Goal: Task Accomplishment & Management: Complete application form

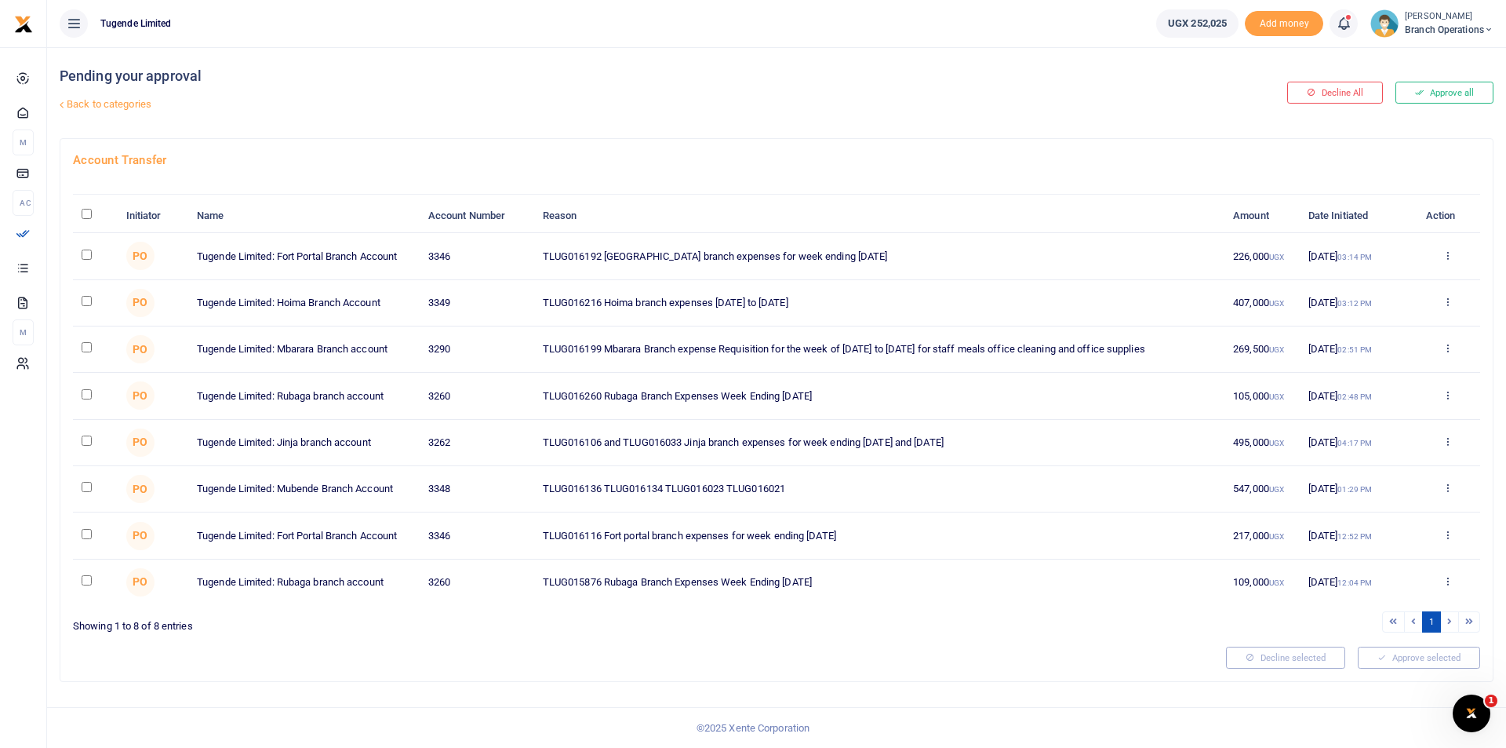
click at [1423, 34] on span "Branch Operations" at bounding box center [1449, 30] width 89 height 14
click at [1414, 51] on link "Switch accounts" at bounding box center [1434, 57] width 124 height 22
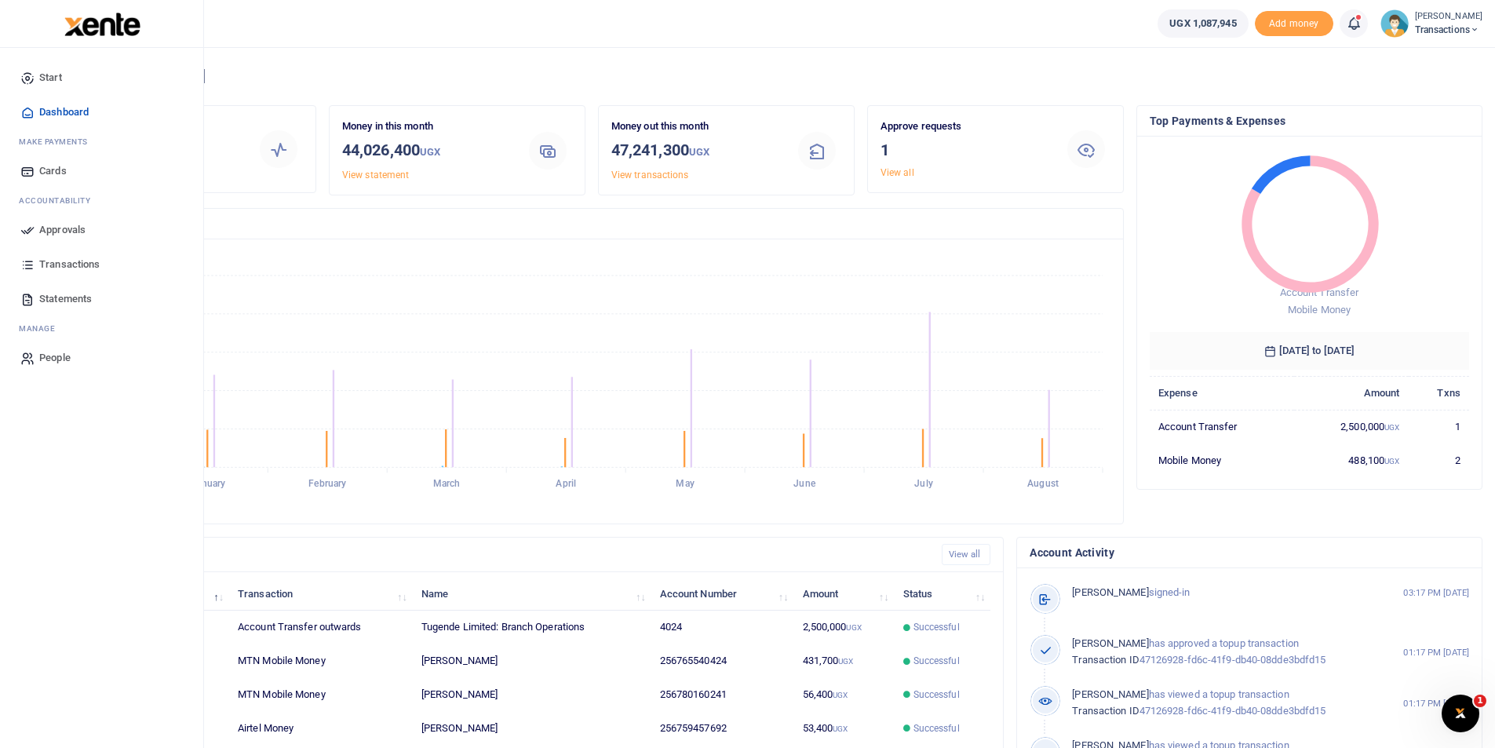
click at [27, 226] on icon at bounding box center [27, 230] width 14 height 14
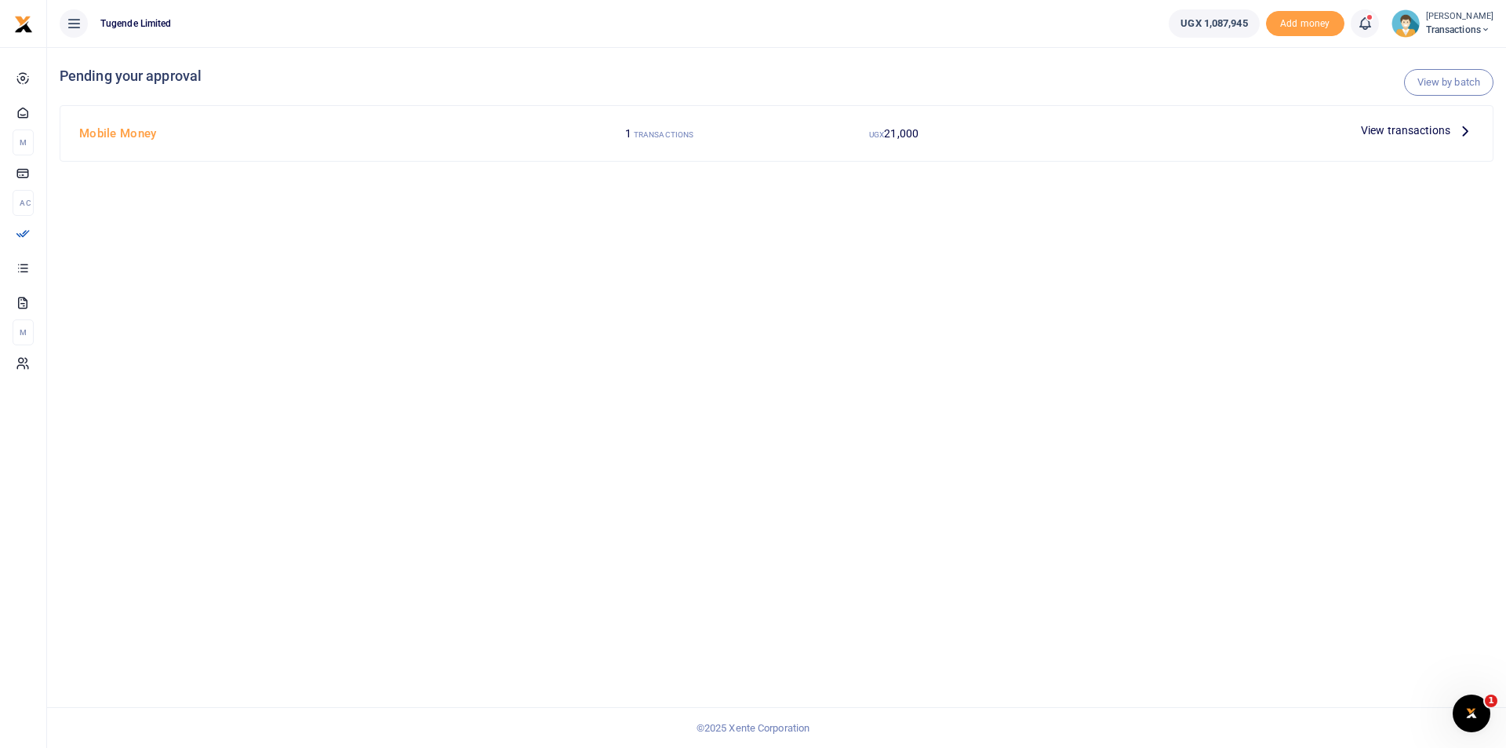
click at [1392, 128] on span "View transactions" at bounding box center [1405, 130] width 89 height 17
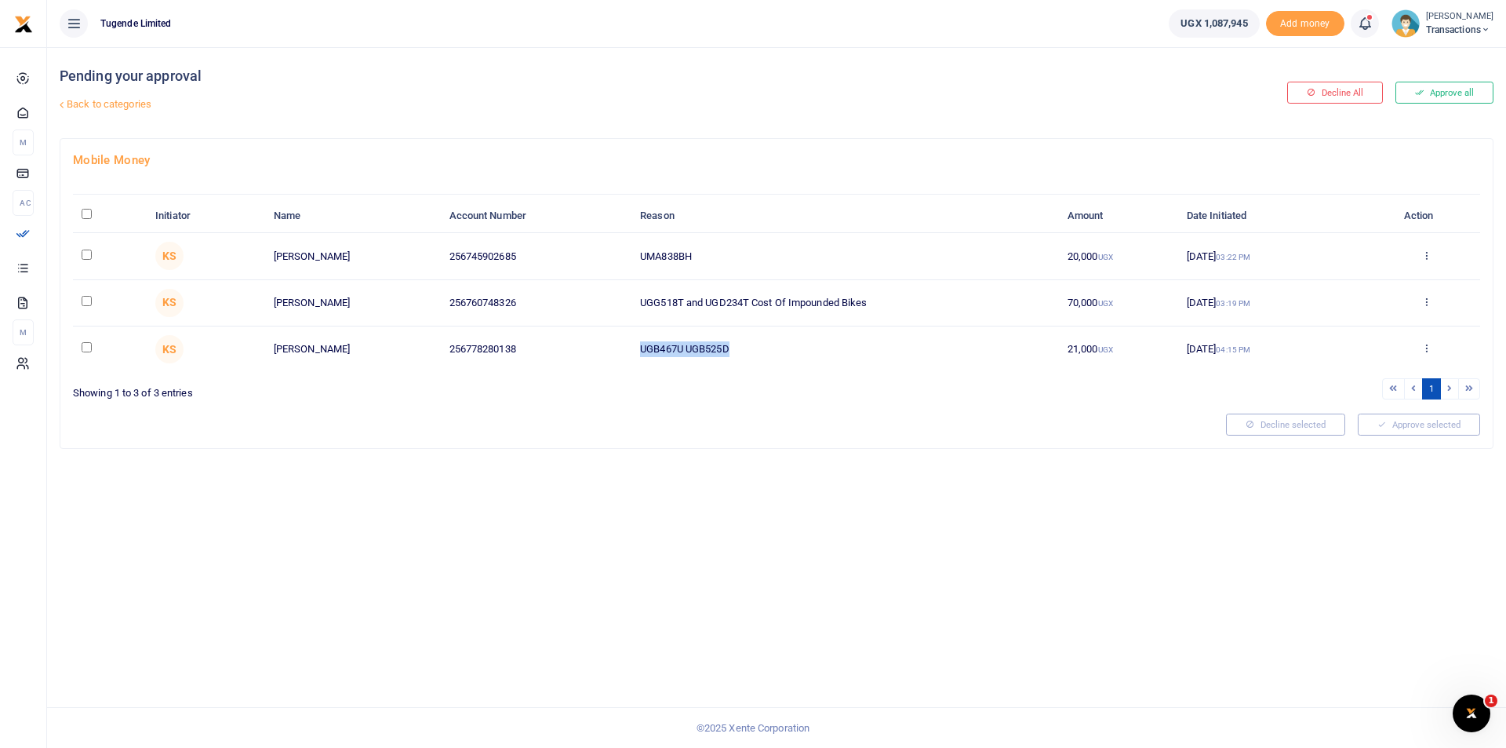
drag, startPoint x: 751, startPoint y: 352, endPoint x: 563, endPoint y: 351, distance: 188.3
click at [563, 351] on tr "KS Godfrey Wandawa 256778280138 UGB467U UGB525D 21,000 UGX 25 Aug 2025 04:15 PM…" at bounding box center [777, 349] width 1408 height 46
copy tr "UGB467U UGB525D"
drag, startPoint x: 749, startPoint y: 301, endPoint x: 618, endPoint y: 311, distance: 130.7
click at [618, 311] on tr "KS Yunus Wekola 256760748326 UGG518T and UGD234T Cost Of Impounded Bikes 70,000…" at bounding box center [777, 303] width 1408 height 46
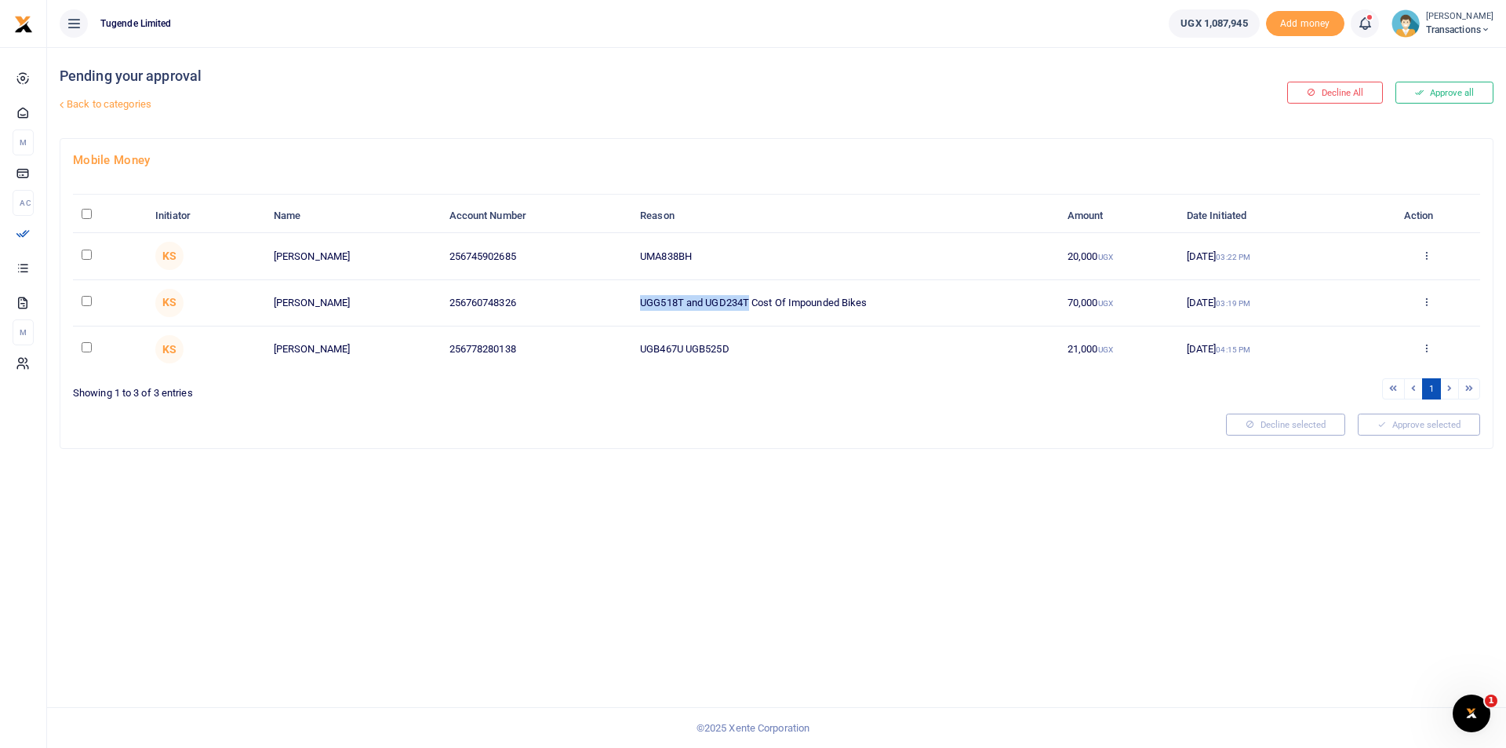
copy tr "UGG518T and UGD234T"
drag, startPoint x: 723, startPoint y: 250, endPoint x: 581, endPoint y: 244, distance: 141.3
click at [581, 244] on tr "KS Aisha Bitungwa 256745902685 UMA838BH 20,000 UGX 26 Aug 2025 03:22 PM Approve…" at bounding box center [777, 256] width 1408 height 46
copy tr "UMA838BH"
click at [743, 603] on div "Pending your approval Back to categories Decline All Approve all Mobile Money I…" at bounding box center [776, 397] width 1459 height 701
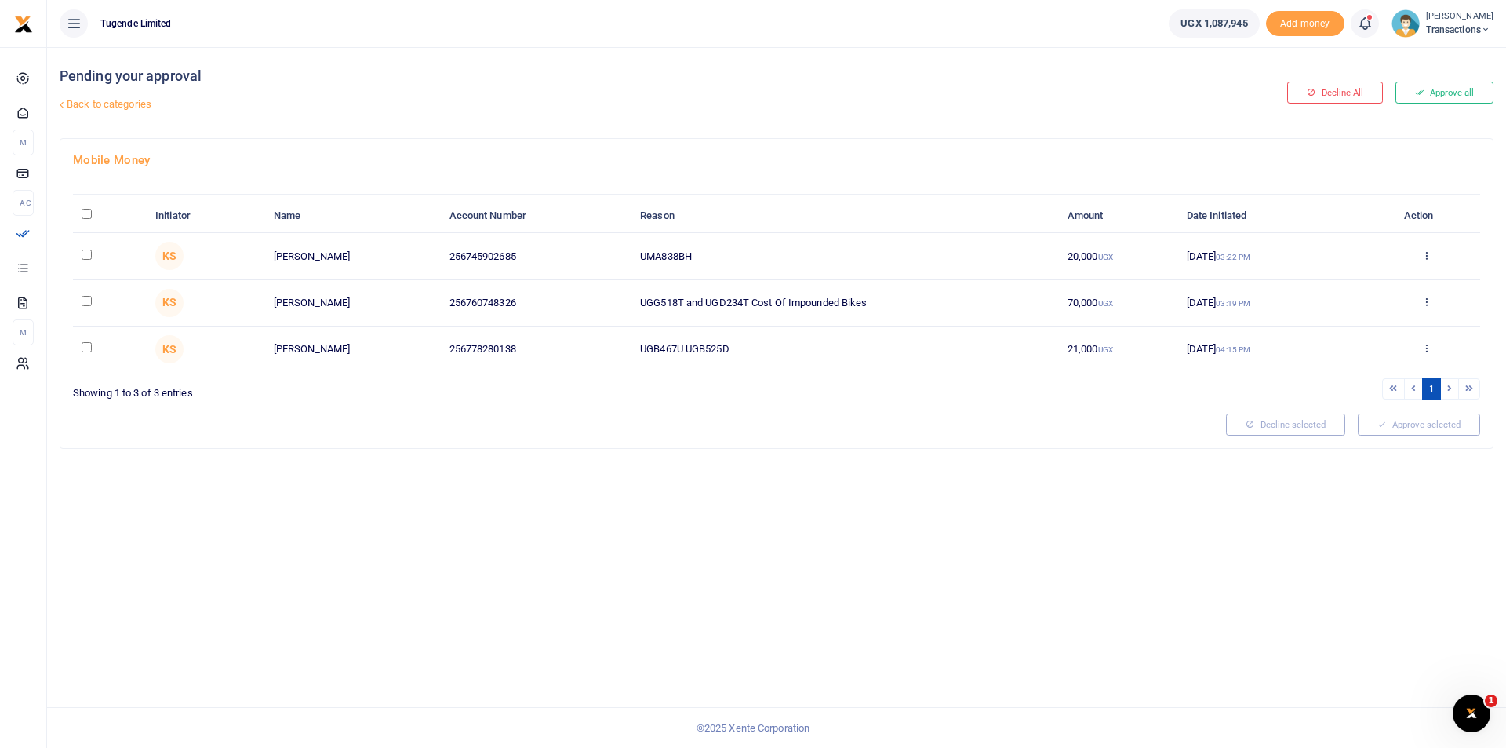
click at [669, 488] on div "Pending your approval Back to categories Decline All Approve all Mobile Money I…" at bounding box center [776, 397] width 1459 height 701
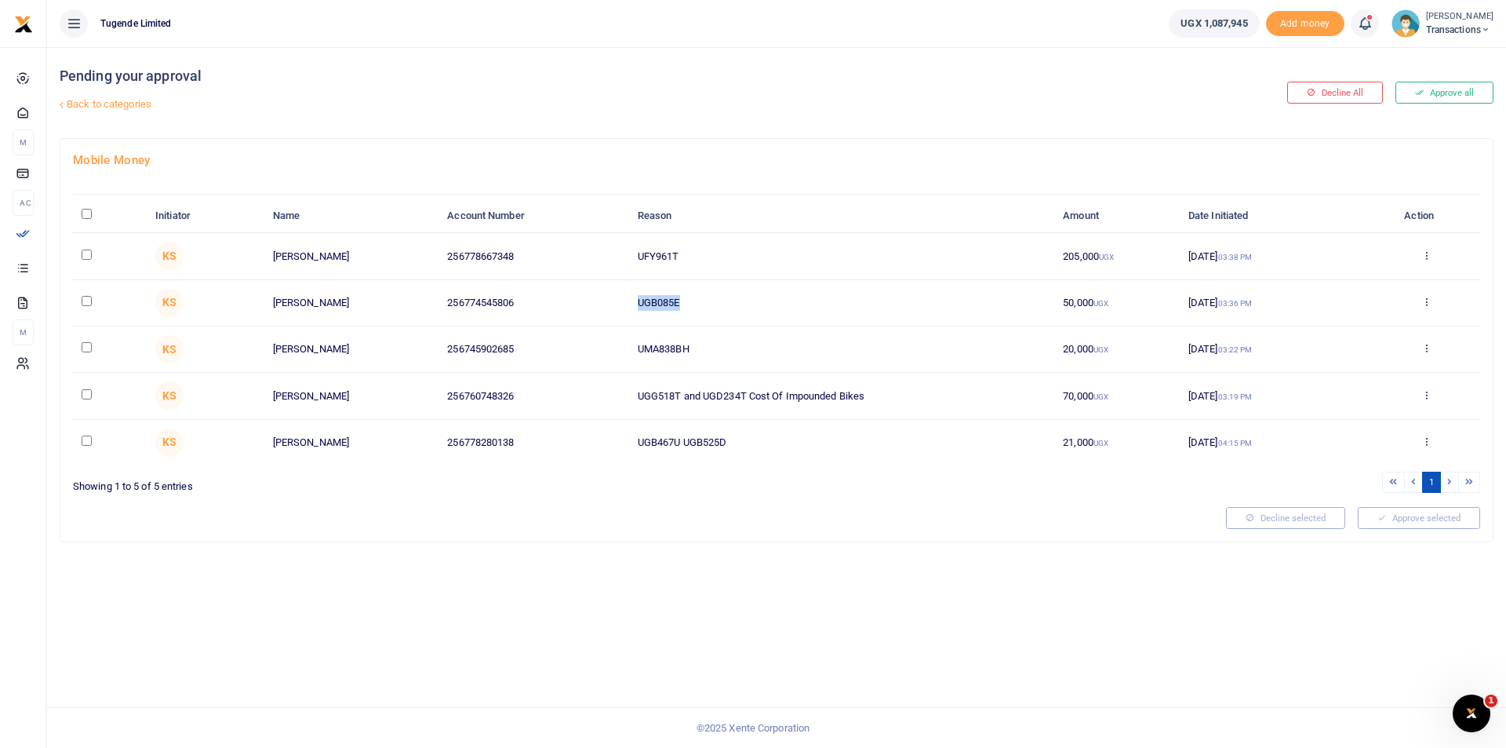
drag, startPoint x: 720, startPoint y: 308, endPoint x: 599, endPoint y: 305, distance: 120.1
click at [599, 305] on tr "KS Julius Ouke 256774545806 UGB085E 50,000 UGX 26 Aug 2025 03:36 PM Approve Dec…" at bounding box center [777, 303] width 1408 height 46
copy tr "UGB085E"
drag, startPoint x: 699, startPoint y: 246, endPoint x: 589, endPoint y: 256, distance: 110.3
click at [589, 256] on tr "KS Pius Kisita 256778667348 UFY961T 205,000 UGX 26 Aug 2025 03:38 PM Approve De…" at bounding box center [777, 256] width 1408 height 46
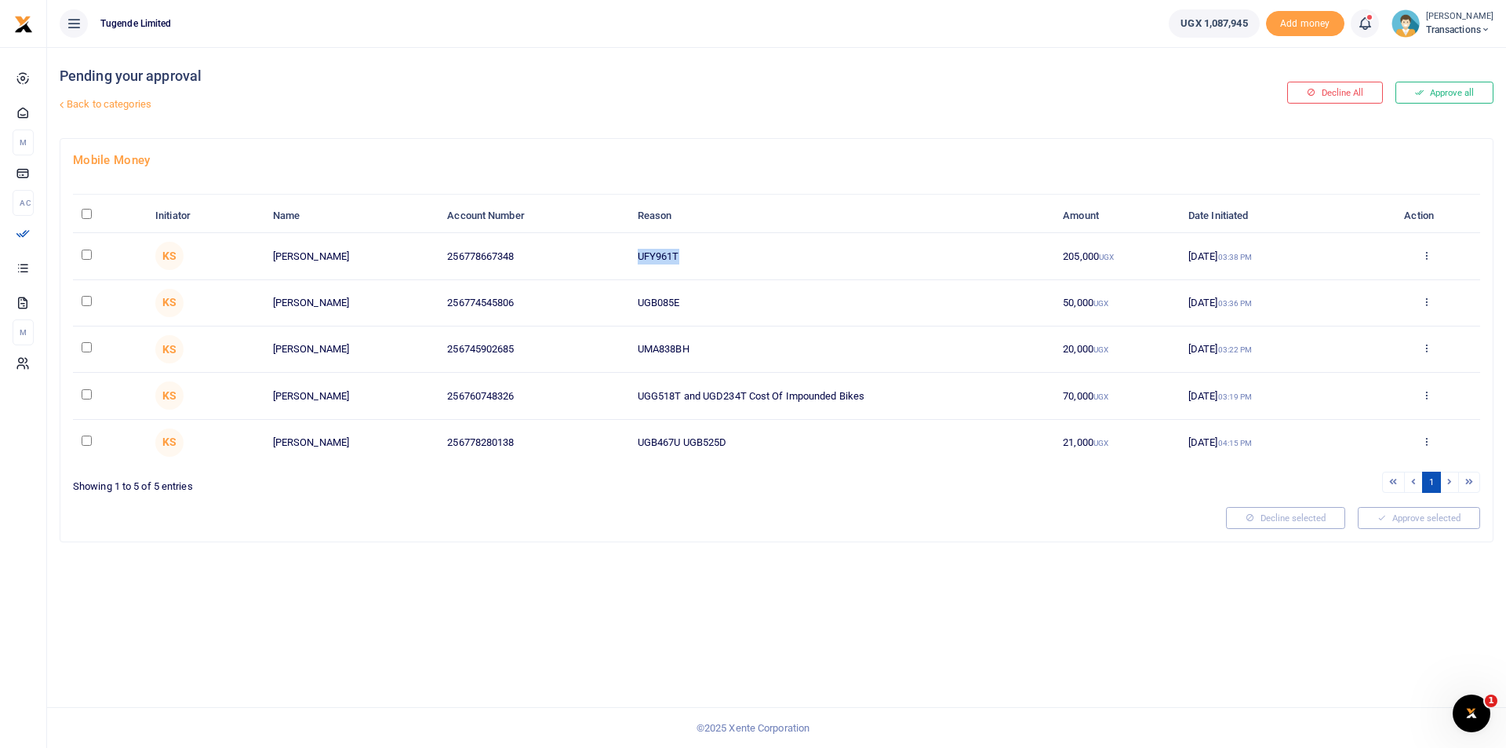
copy tr "UFY961T"
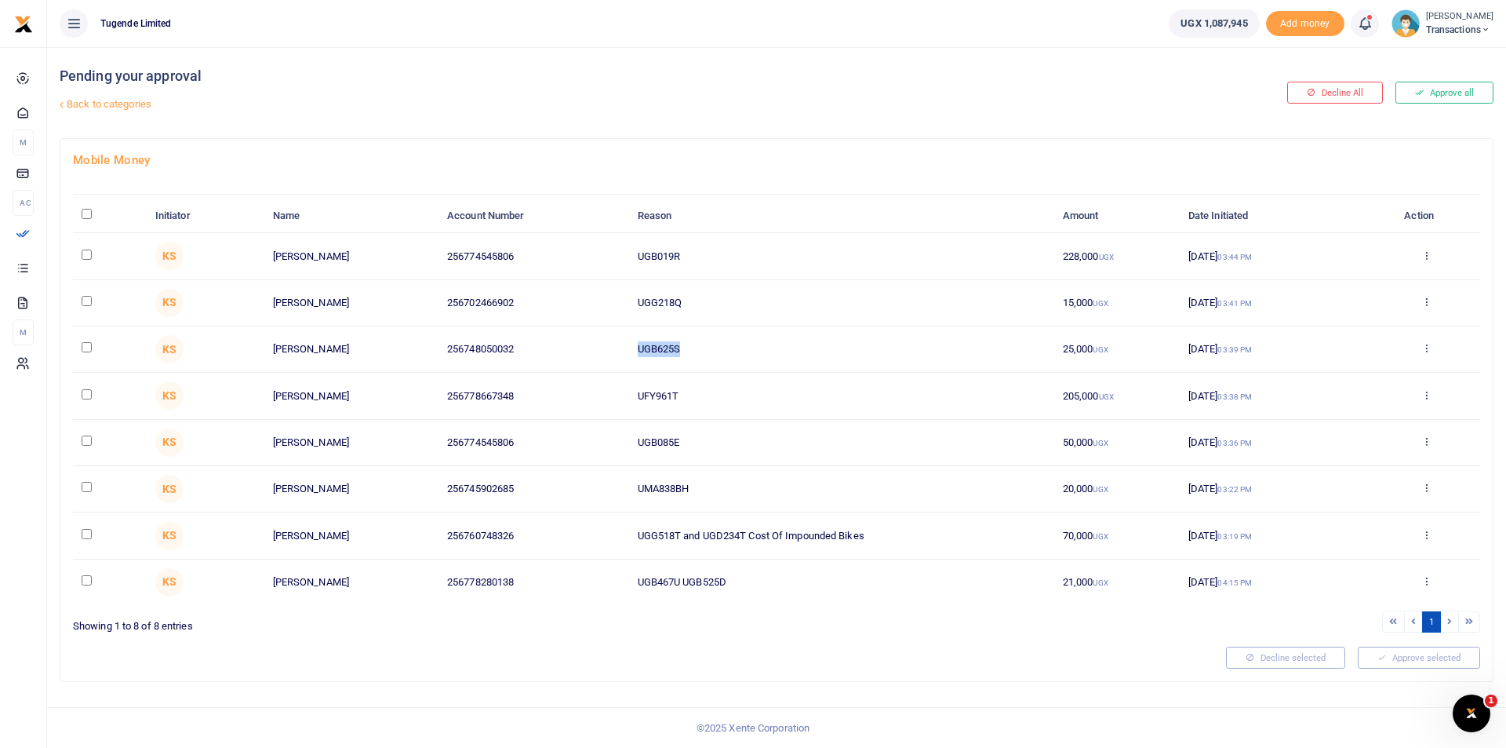
drag, startPoint x: 697, startPoint y: 348, endPoint x: 620, endPoint y: 349, distance: 76.9
click at [620, 349] on tr "KS Keneth Muwaya 256748050032 UGB625S 25,000 UGX 26 Aug 2025 03:39 PM Approve D…" at bounding box center [777, 349] width 1408 height 46
copy tr "UGB625S"
drag, startPoint x: 698, startPoint y: 296, endPoint x: 611, endPoint y: 305, distance: 87.6
click at [611, 305] on tr "KS Arone Hawusi 256702466902 UGG218Q 15,000 UGX 26 Aug 2025 03:41 PM Approve De…" at bounding box center [777, 303] width 1408 height 46
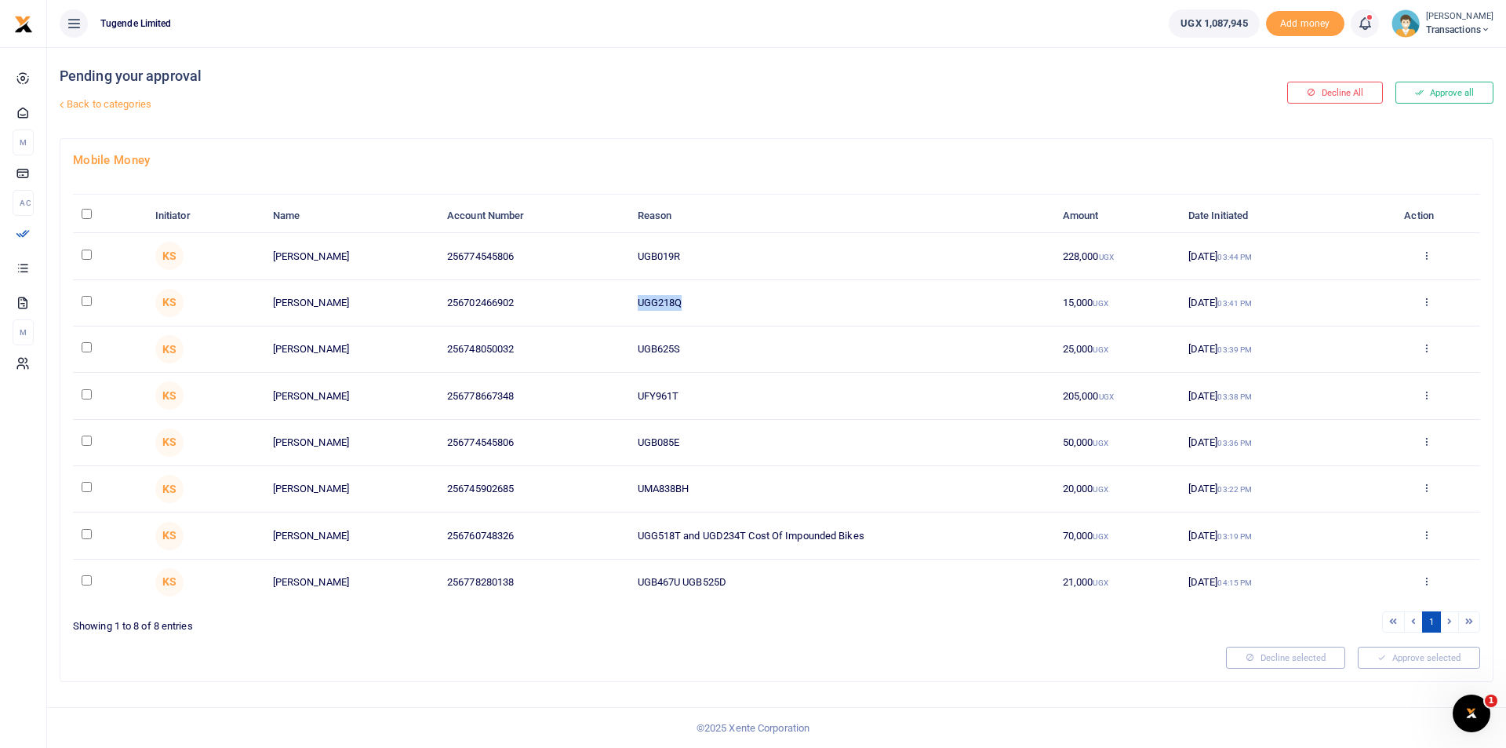
copy tr "UGG218Q"
click at [670, 254] on td "UGB019R" at bounding box center [840, 256] width 425 height 46
drag, startPoint x: 679, startPoint y: 255, endPoint x: 610, endPoint y: 253, distance: 69.1
click at [610, 253] on tr "KS Julius Ouke 256774545806 UGB019R 228,000 UGX 26 Aug 2025 03:44 PM Approve De…" at bounding box center [777, 256] width 1408 height 46
copy tr "UGB019R"
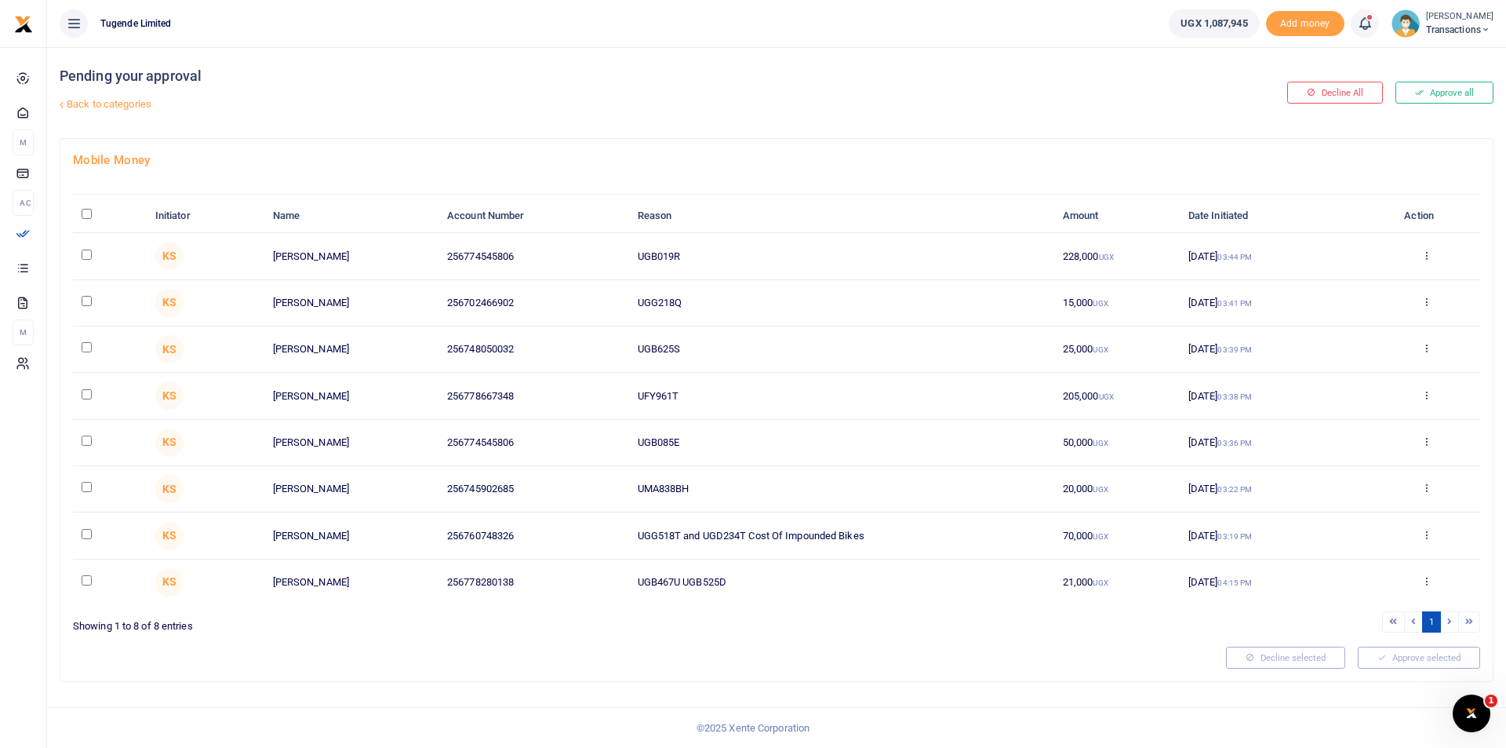
click at [881, 120] on div "Pending your approval Back to categories" at bounding box center [536, 92] width 952 height 91
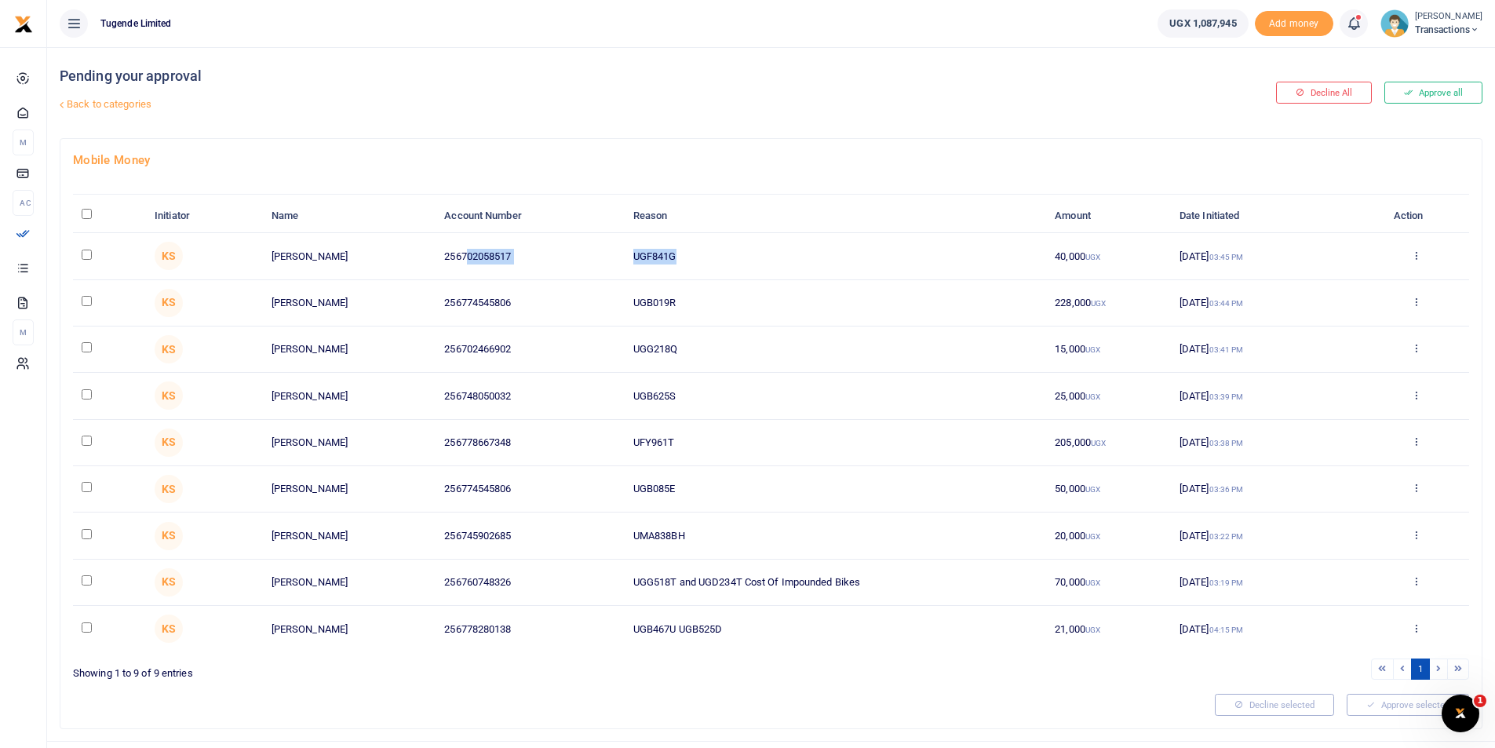
drag, startPoint x: 688, startPoint y: 263, endPoint x: 465, endPoint y: 255, distance: 223.0
click at [465, 255] on tr "KS Muusa Kizito 256702058517 UGF841G 40,000 UGX 26 Aug 2025 03:45 PM Approve De…" at bounding box center [771, 256] width 1396 height 46
click at [713, 258] on td "UGF841G" at bounding box center [835, 256] width 421 height 46
drag, startPoint x: 685, startPoint y: 254, endPoint x: 629, endPoint y: 250, distance: 55.9
click at [629, 250] on td "UGF841G" at bounding box center [835, 256] width 421 height 46
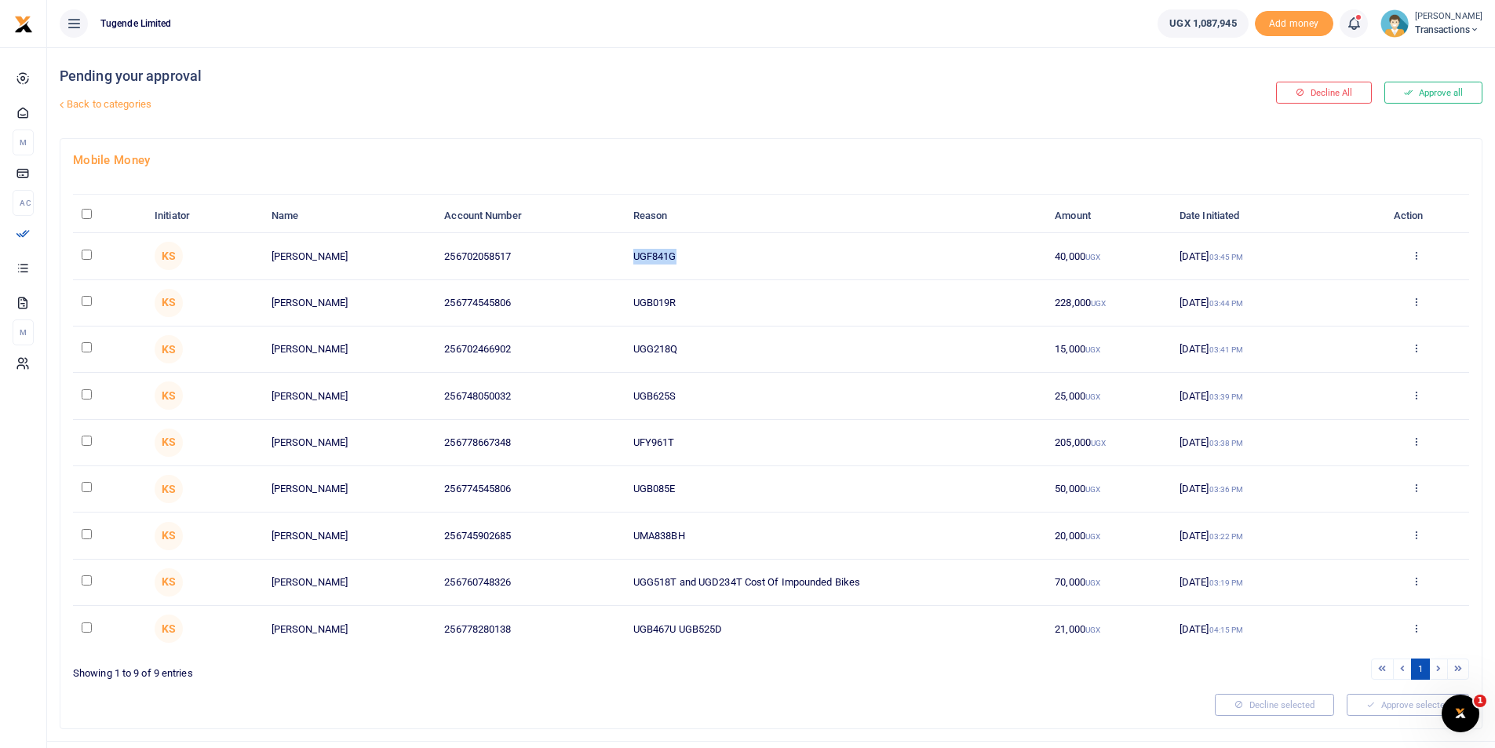
copy td "UGF841G"
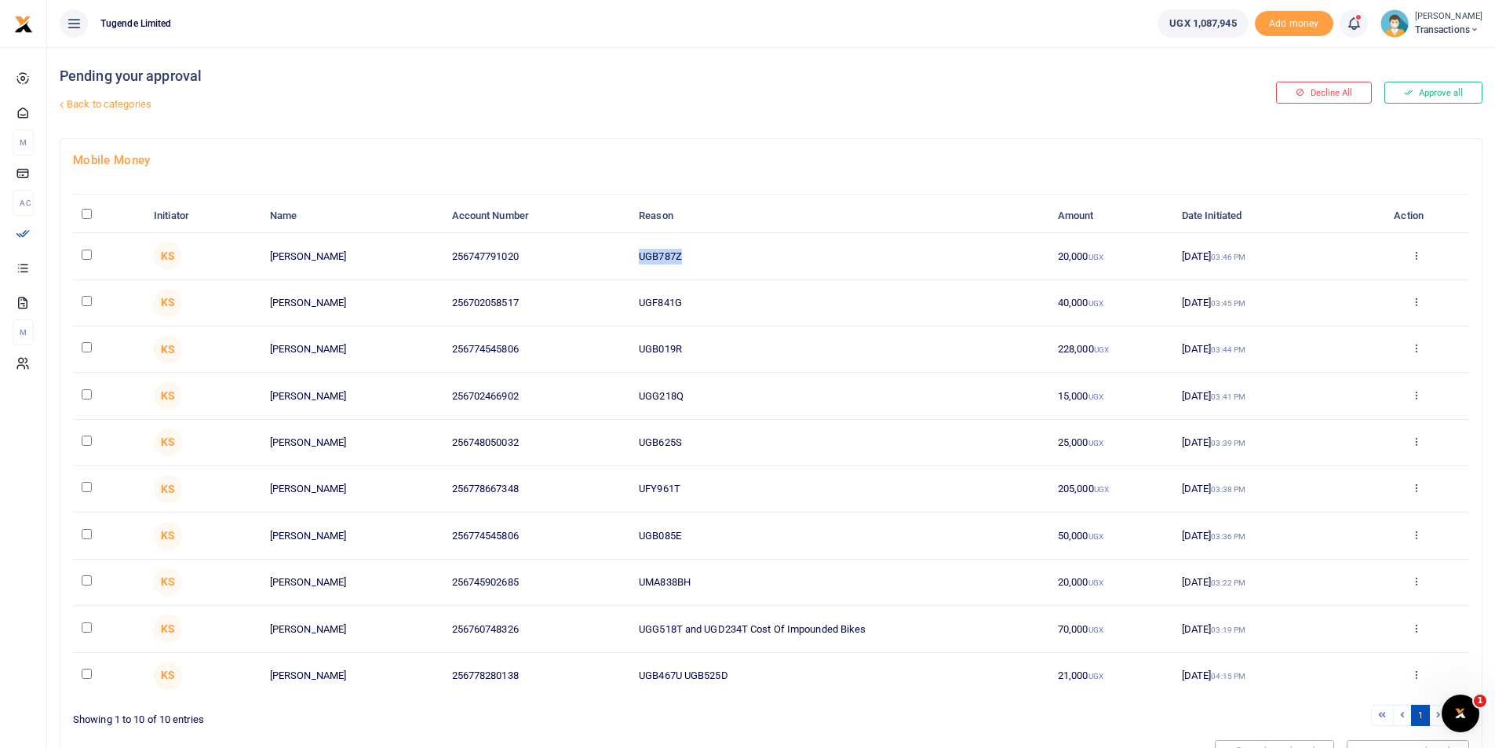
drag, startPoint x: 698, startPoint y: 268, endPoint x: 577, endPoint y: 242, distance: 123.6
click at [577, 242] on tr "KS Madina Kumukyaya 256747791020 UGB787Z 20,000 UGX 26 Aug 2025 03:46 PM Approv…" at bounding box center [771, 256] width 1396 height 46
copy tr "UGB787Z"
click at [880, 88] on div "Pending your approval Back to categories" at bounding box center [532, 92] width 944 height 91
drag, startPoint x: 800, startPoint y: 255, endPoint x: 601, endPoint y: 253, distance: 198.5
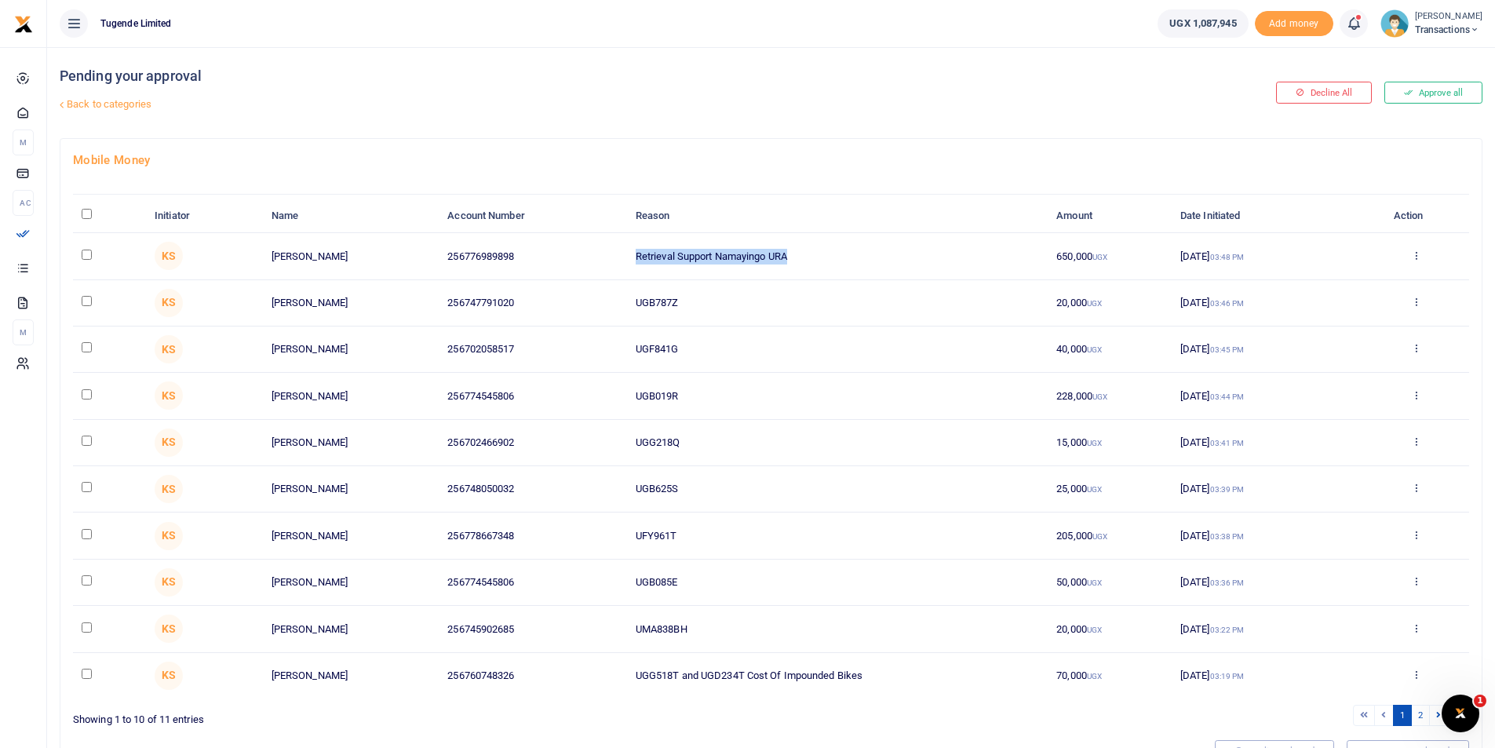
click at [601, 253] on tr "KS [PERSON_NAME] 256776989898 Retrieval Support Namayingo URA 650,000 UGX [DATE…" at bounding box center [771, 256] width 1396 height 46
copy tr "Retrieval Support Namayingo URA"
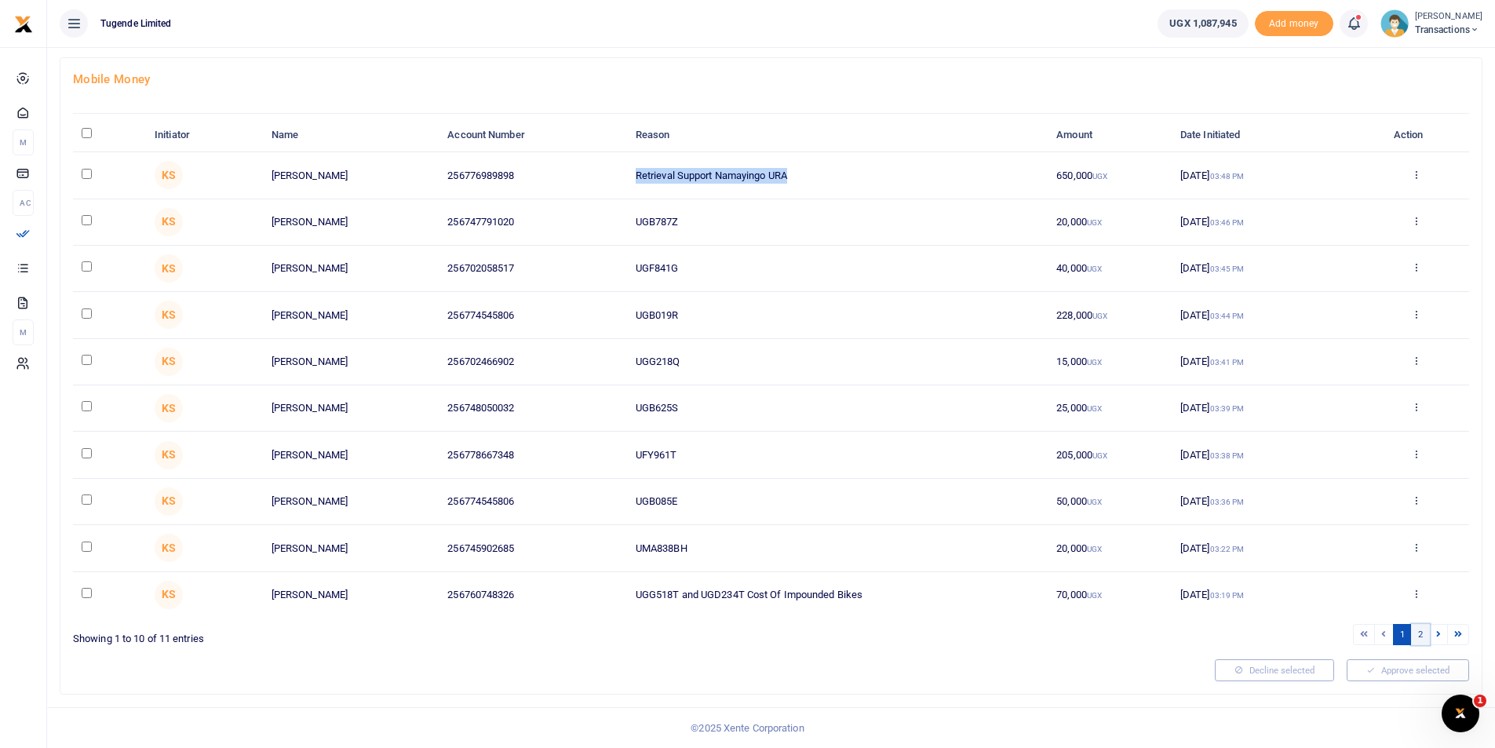
click at [1415, 629] on link "2" at bounding box center [1420, 634] width 19 height 21
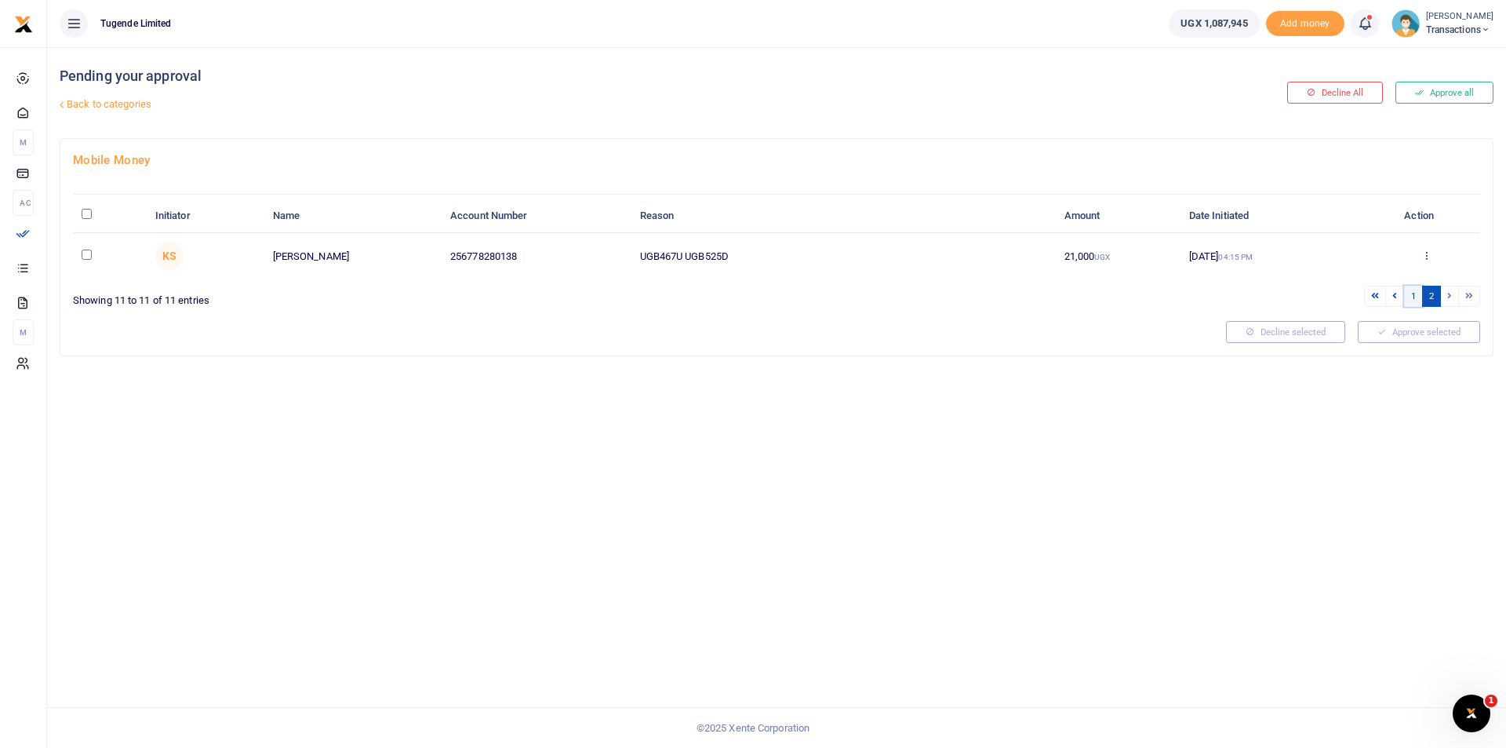
click at [1412, 297] on link "1" at bounding box center [1413, 296] width 19 height 21
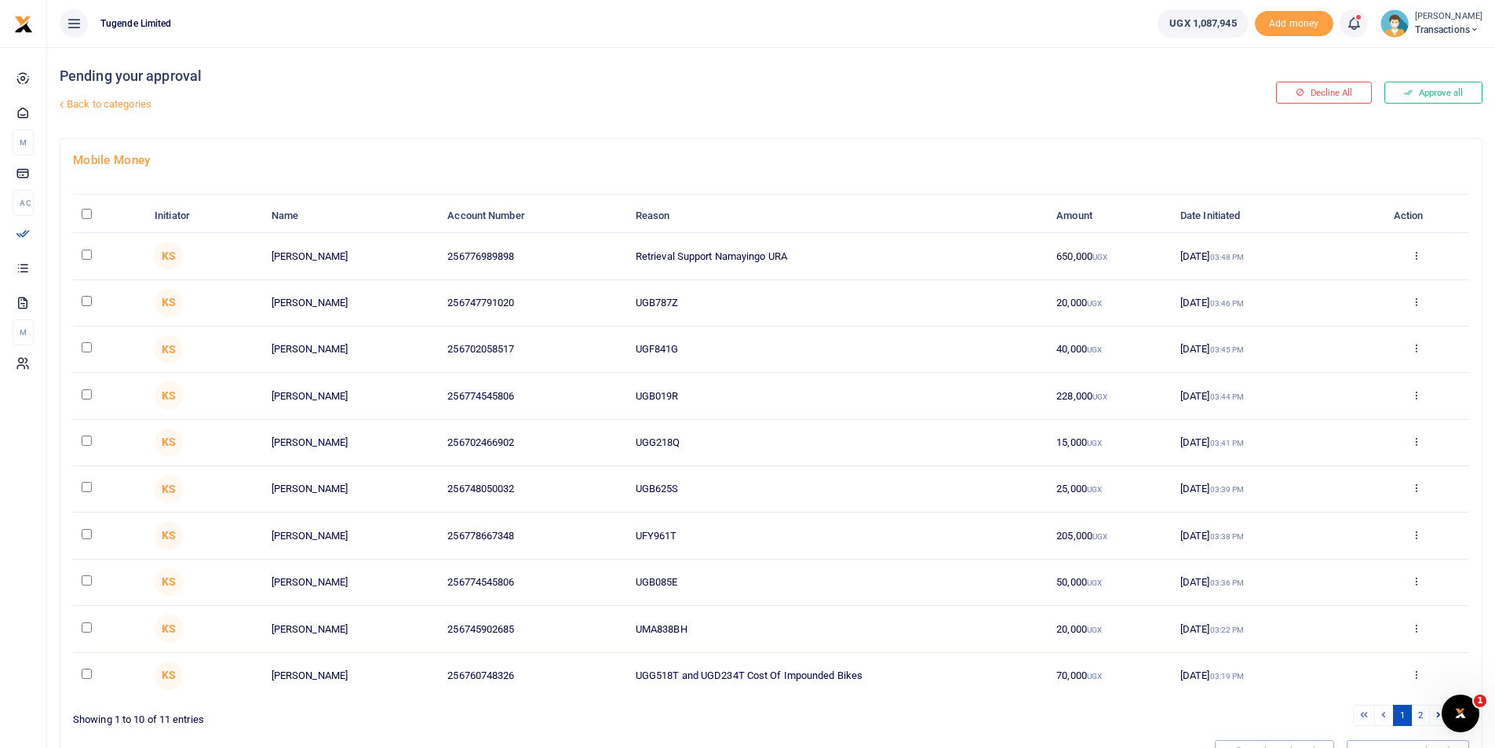
click at [730, 118] on link "Back to categories" at bounding box center [530, 104] width 948 height 27
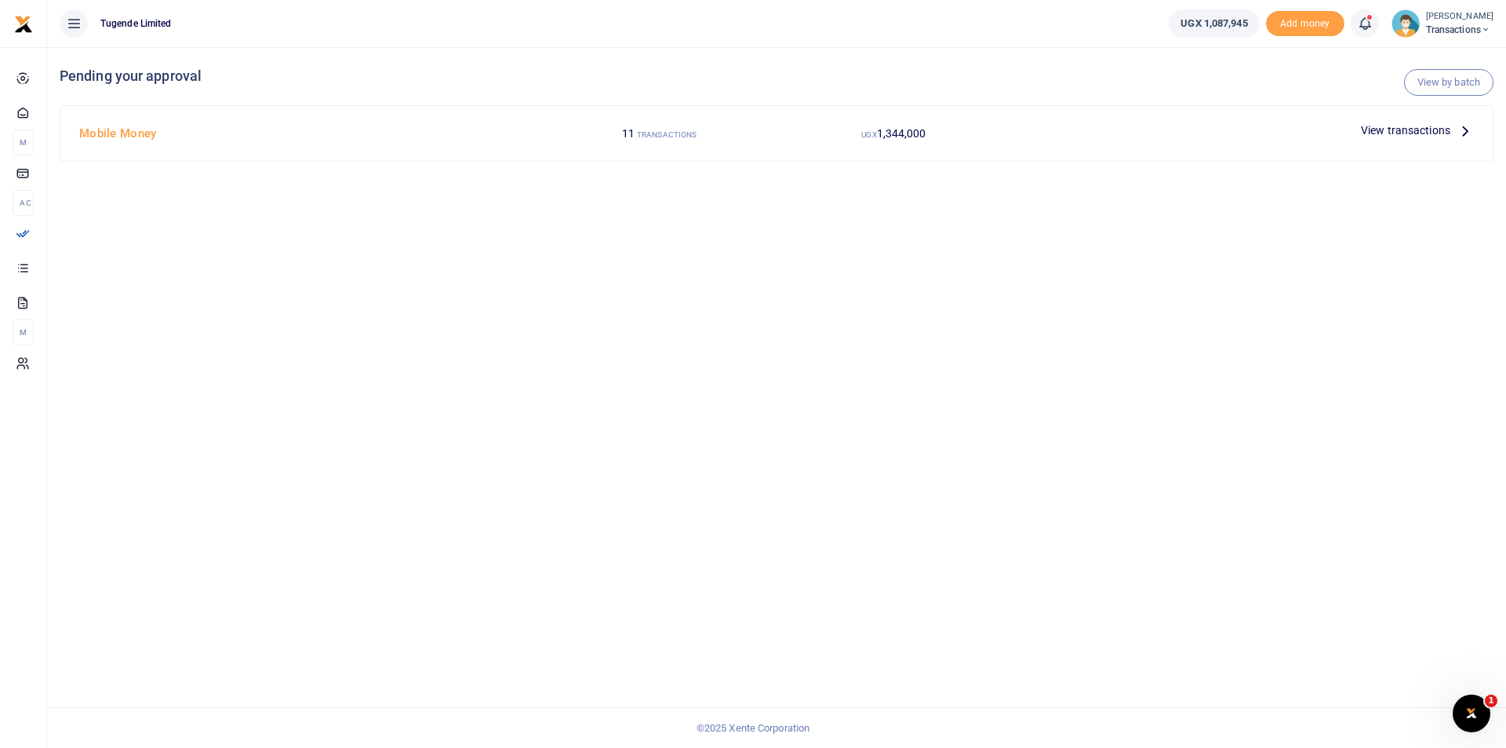
click at [1383, 133] on span "View transactions" at bounding box center [1405, 130] width 89 height 17
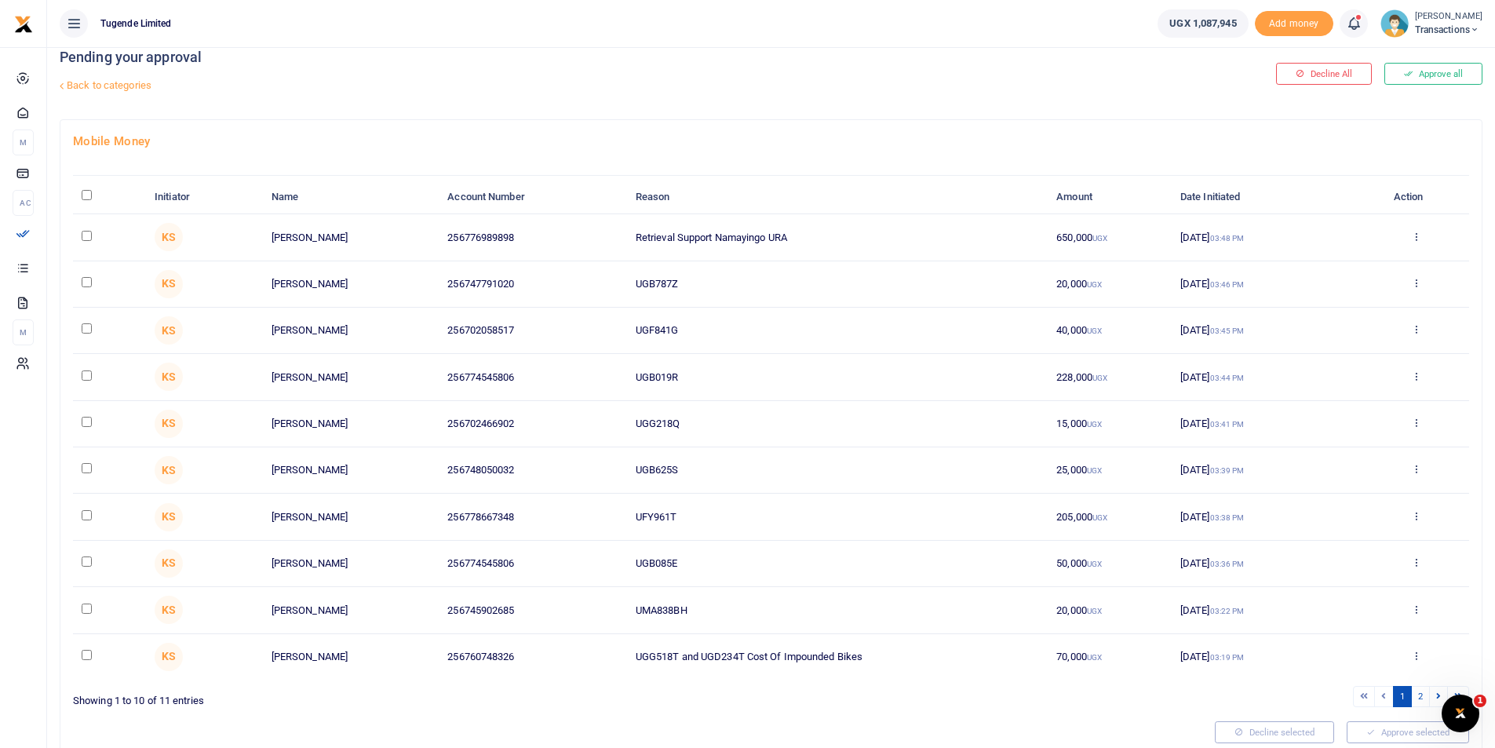
scroll to position [81, 0]
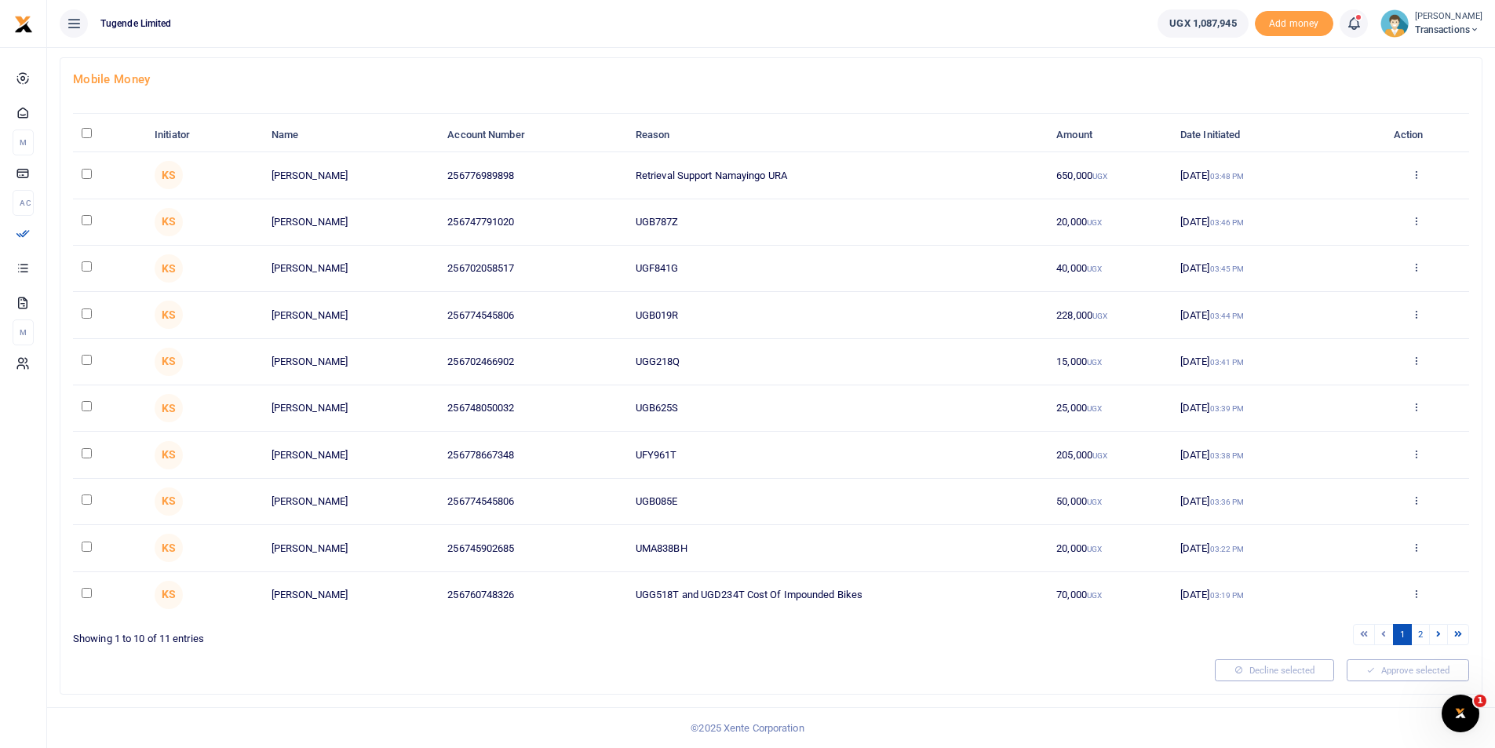
click at [82, 130] on input "\a \a : activate to sort column descending" at bounding box center [87, 133] width 10 height 10
checkbox input "true"
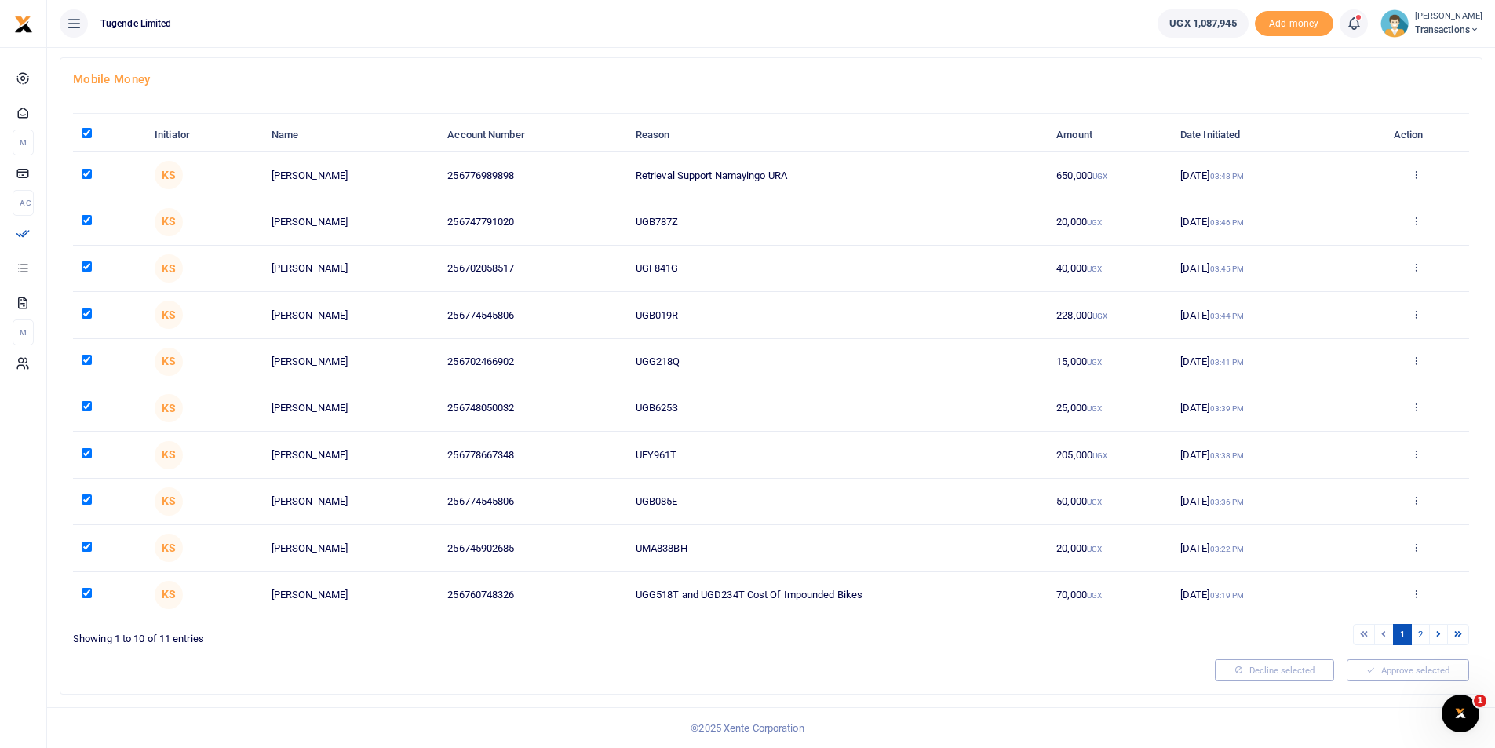
checkbox input "true"
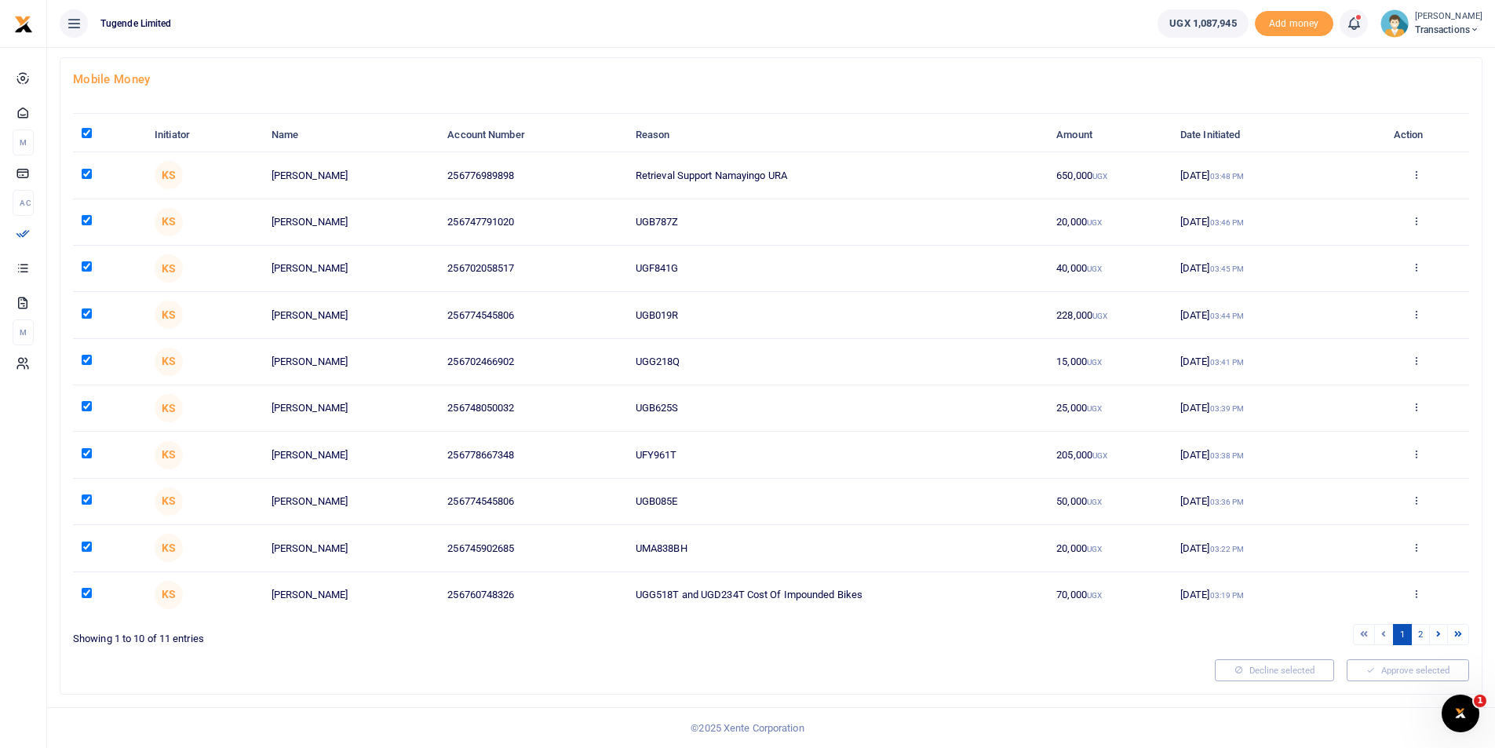
checkbox input "true"
click at [86, 173] on input "checkbox" at bounding box center [87, 174] width 10 height 10
checkbox input "false"
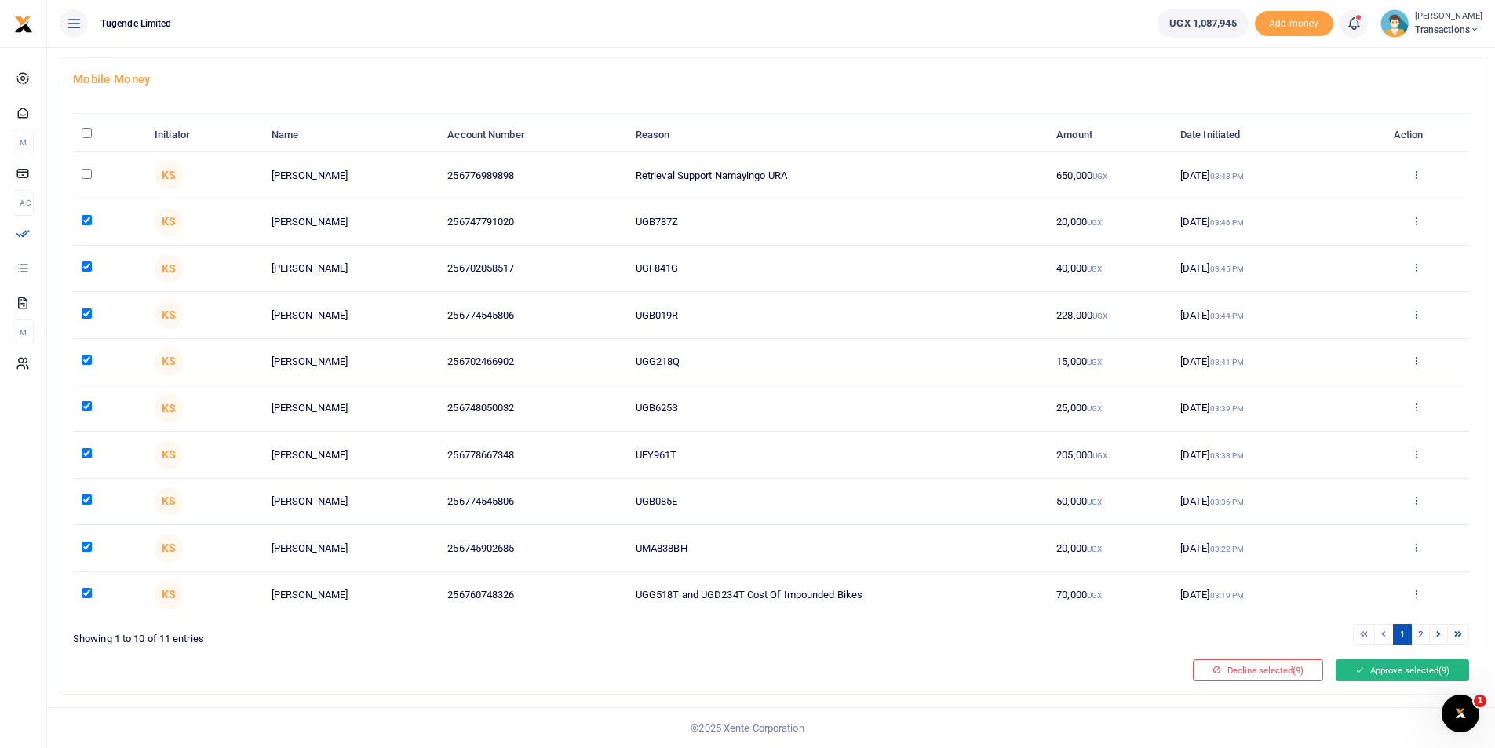
click at [1406, 673] on button "Approve selected (9)" at bounding box center [1401, 670] width 133 height 22
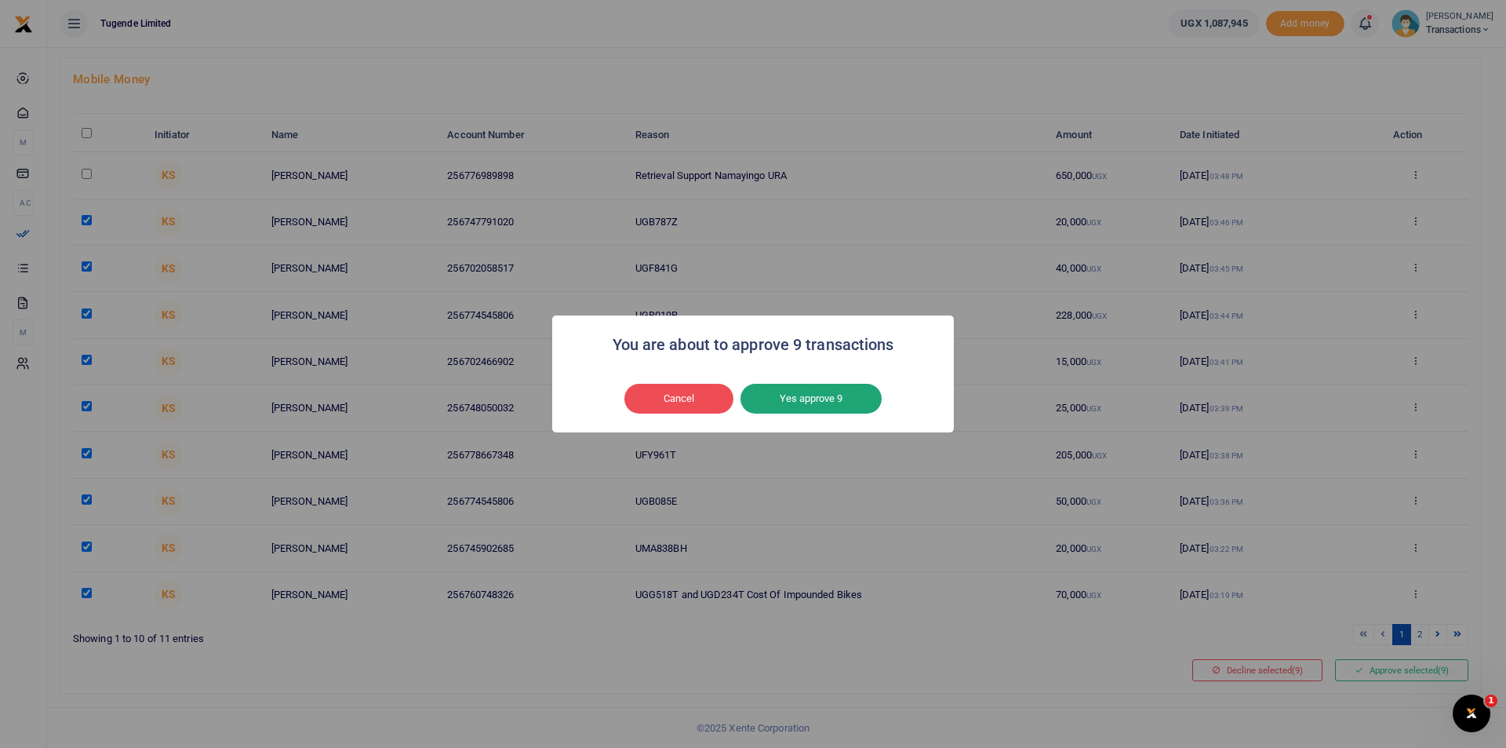
click at [801, 395] on button "Yes approve 9" at bounding box center [811, 399] width 141 height 30
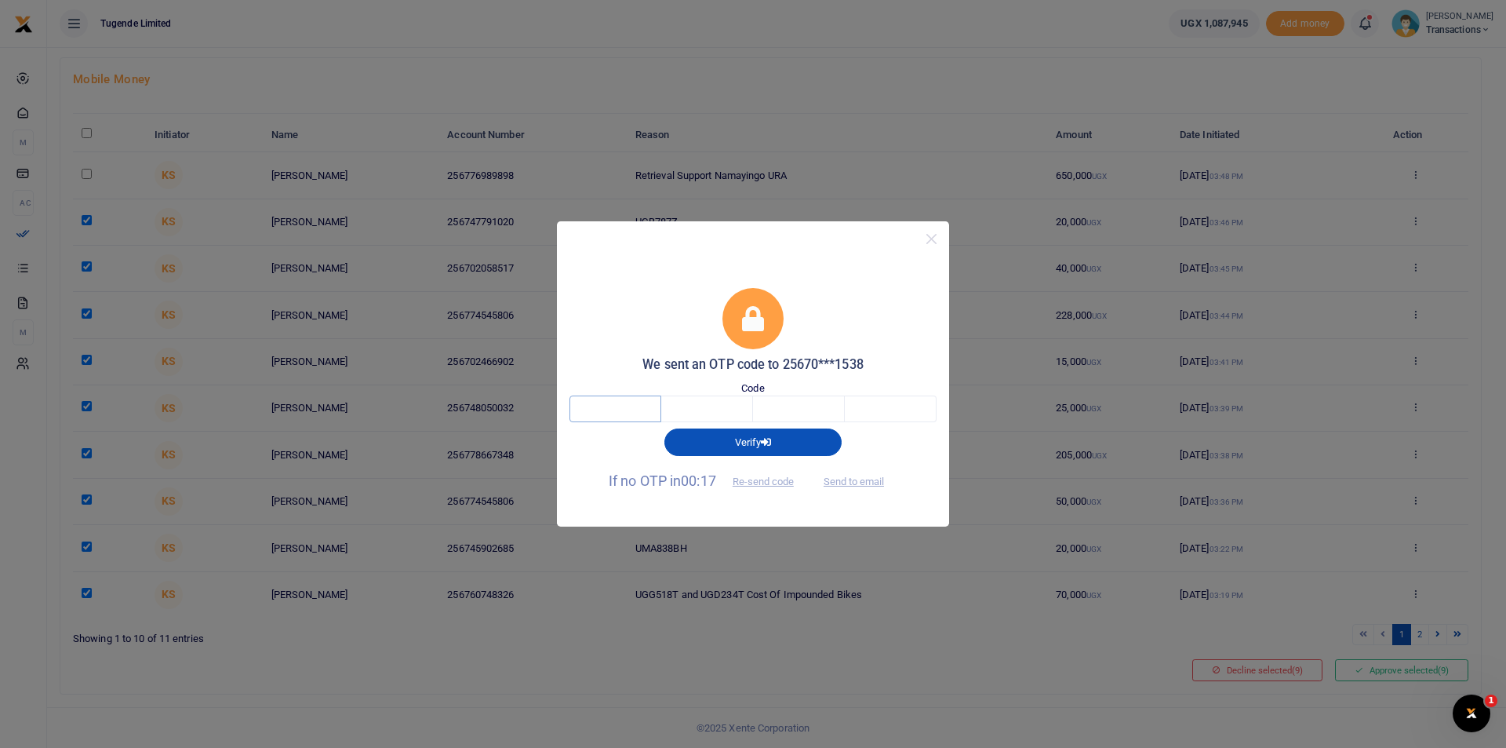
click at [612, 421] on input "text" at bounding box center [616, 408] width 92 height 27
type input "1"
type input "9"
type input "1"
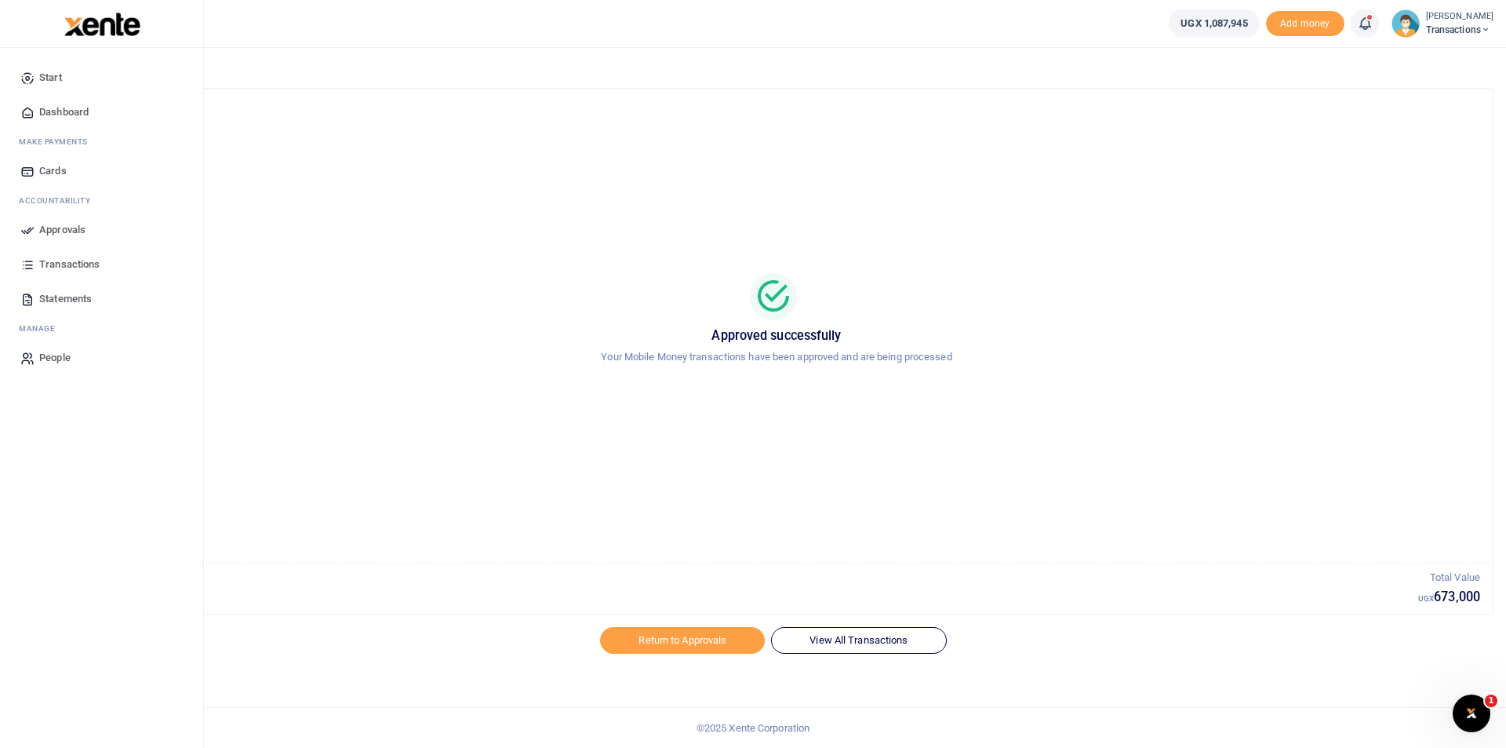
click at [31, 234] on icon at bounding box center [27, 230] width 14 height 14
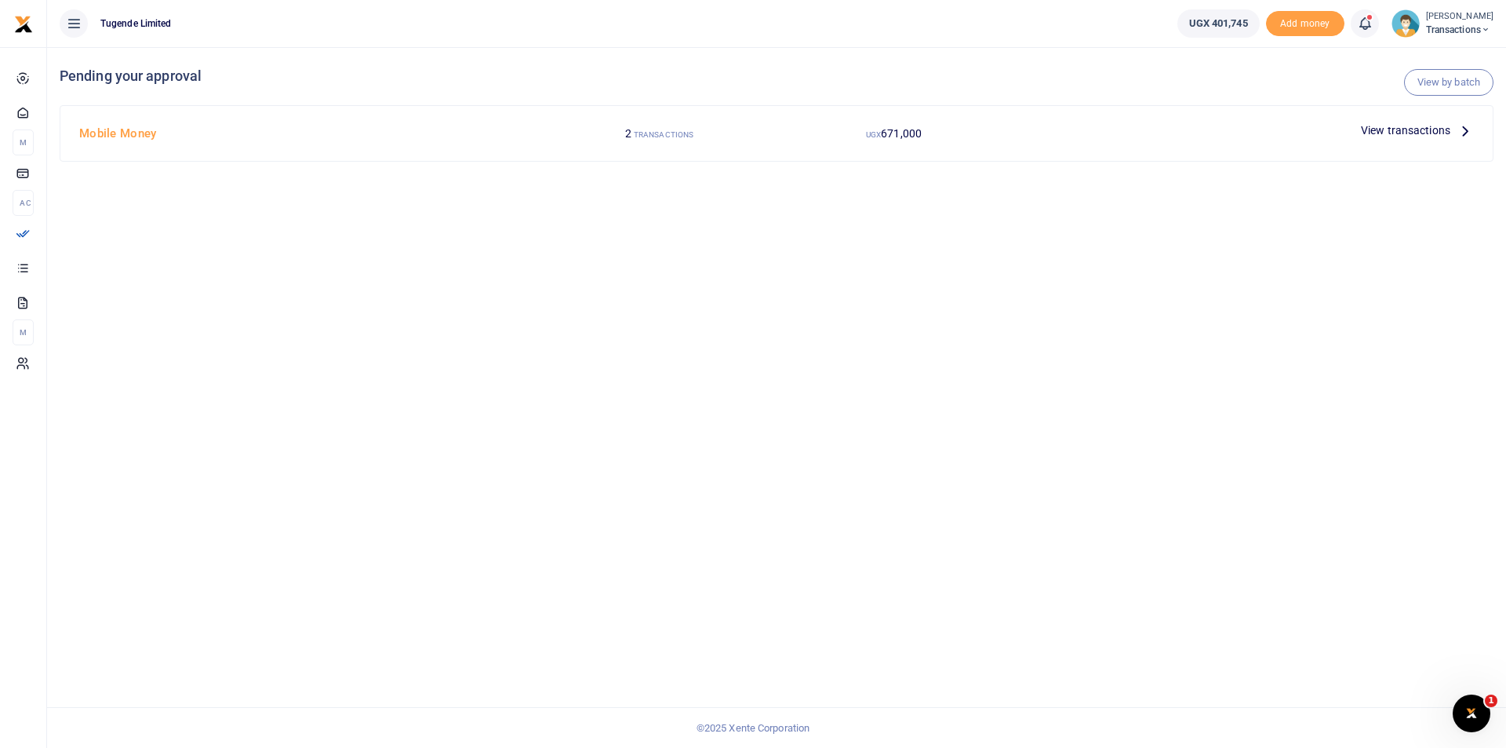
click at [1390, 127] on span "View transactions" at bounding box center [1405, 130] width 89 height 17
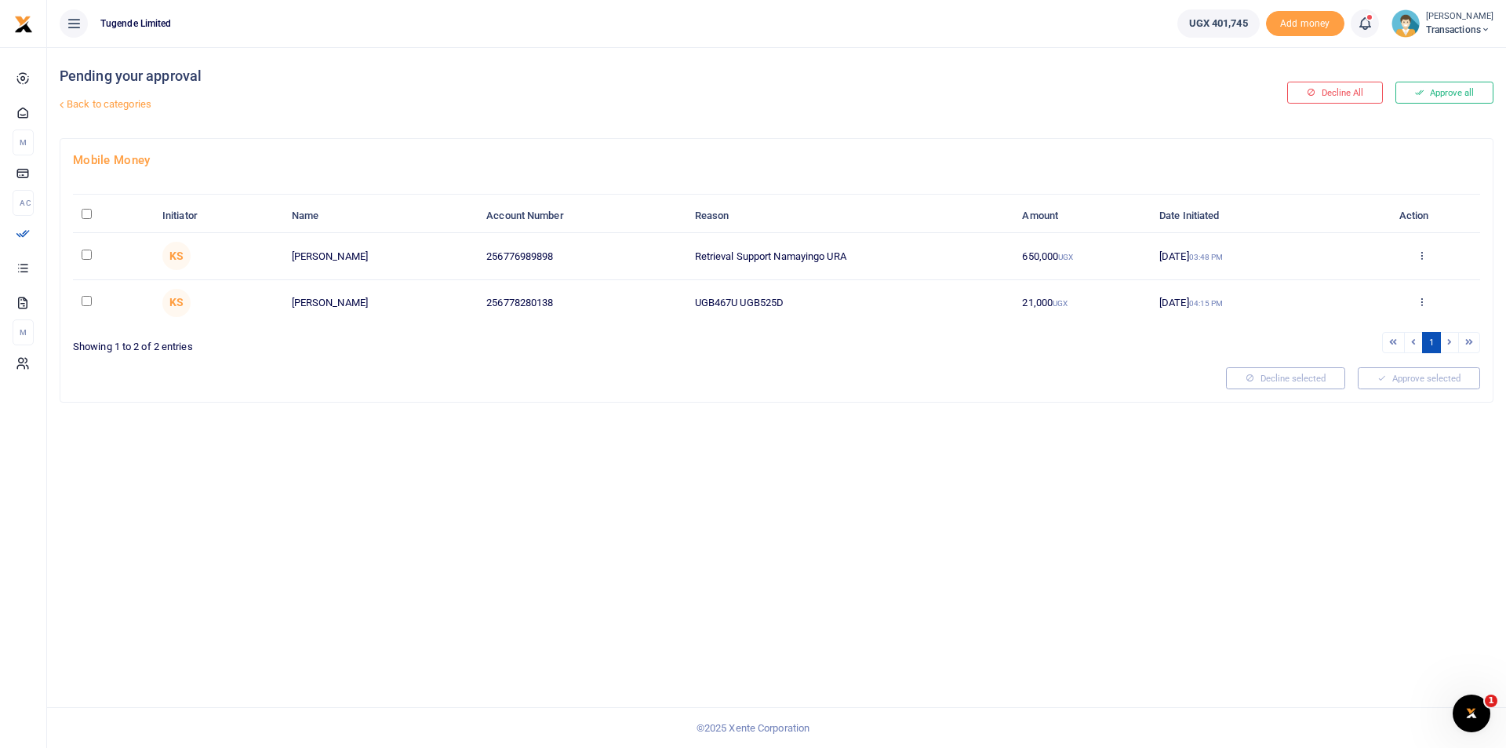
click at [84, 217] on input "\a \a : activate to sort column descending" at bounding box center [87, 214] width 10 height 10
checkbox input "true"
click at [1412, 379] on button "Approve selected (2)" at bounding box center [1413, 378] width 133 height 22
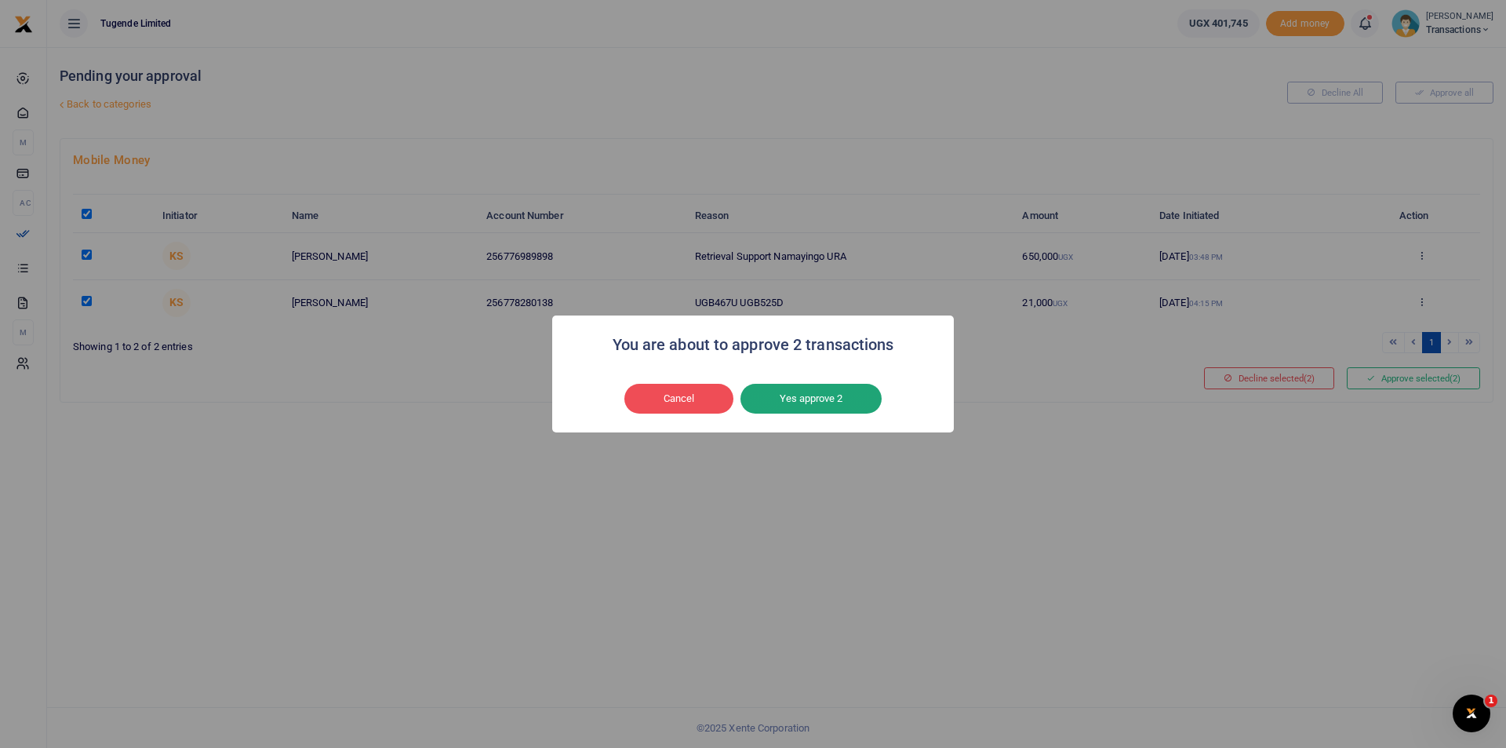
click at [832, 403] on button "Yes approve 2" at bounding box center [811, 399] width 141 height 30
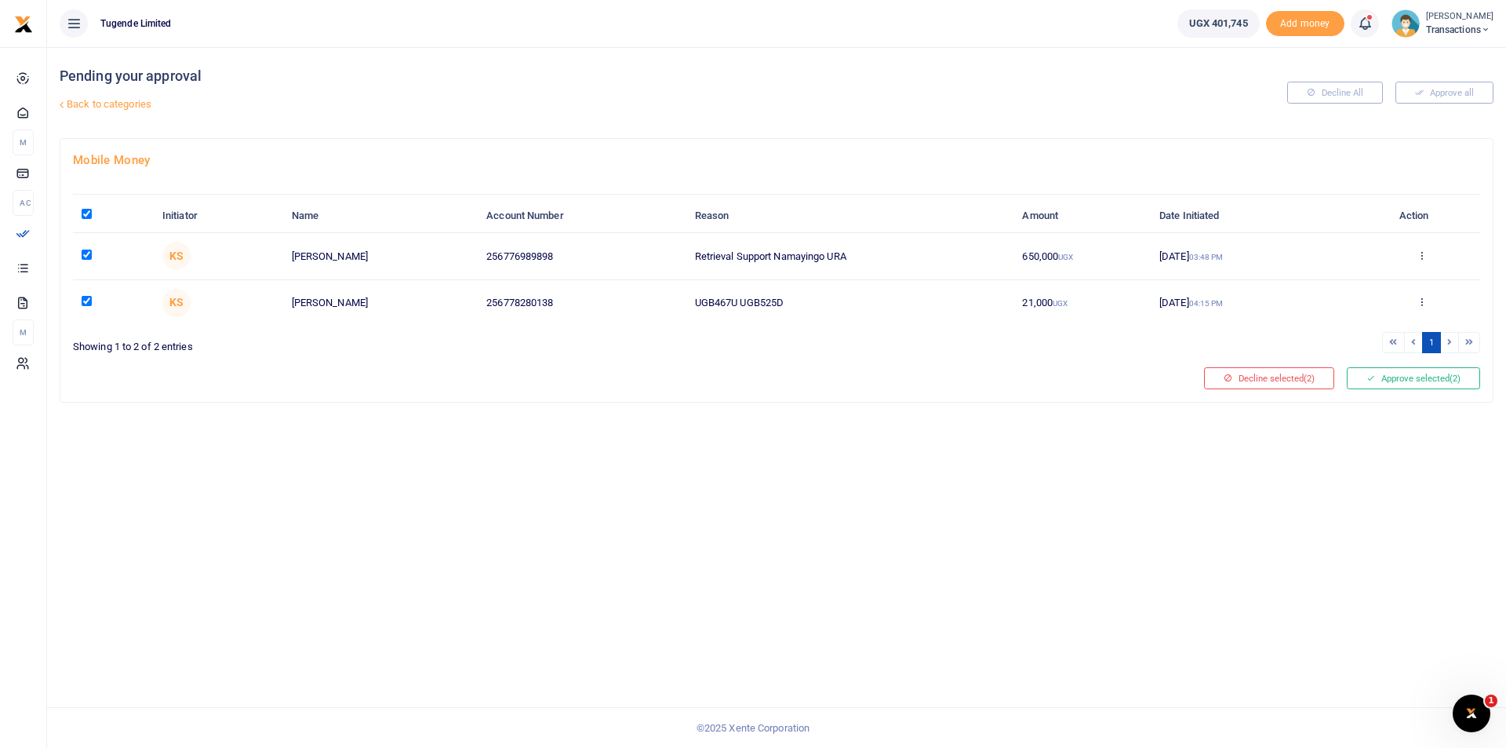
click at [89, 213] on input "\a \a : activate to sort column descending" at bounding box center [87, 214] width 10 height 10
checkbox input "false"
click at [90, 300] on input "checkbox" at bounding box center [87, 301] width 10 height 10
checkbox input "true"
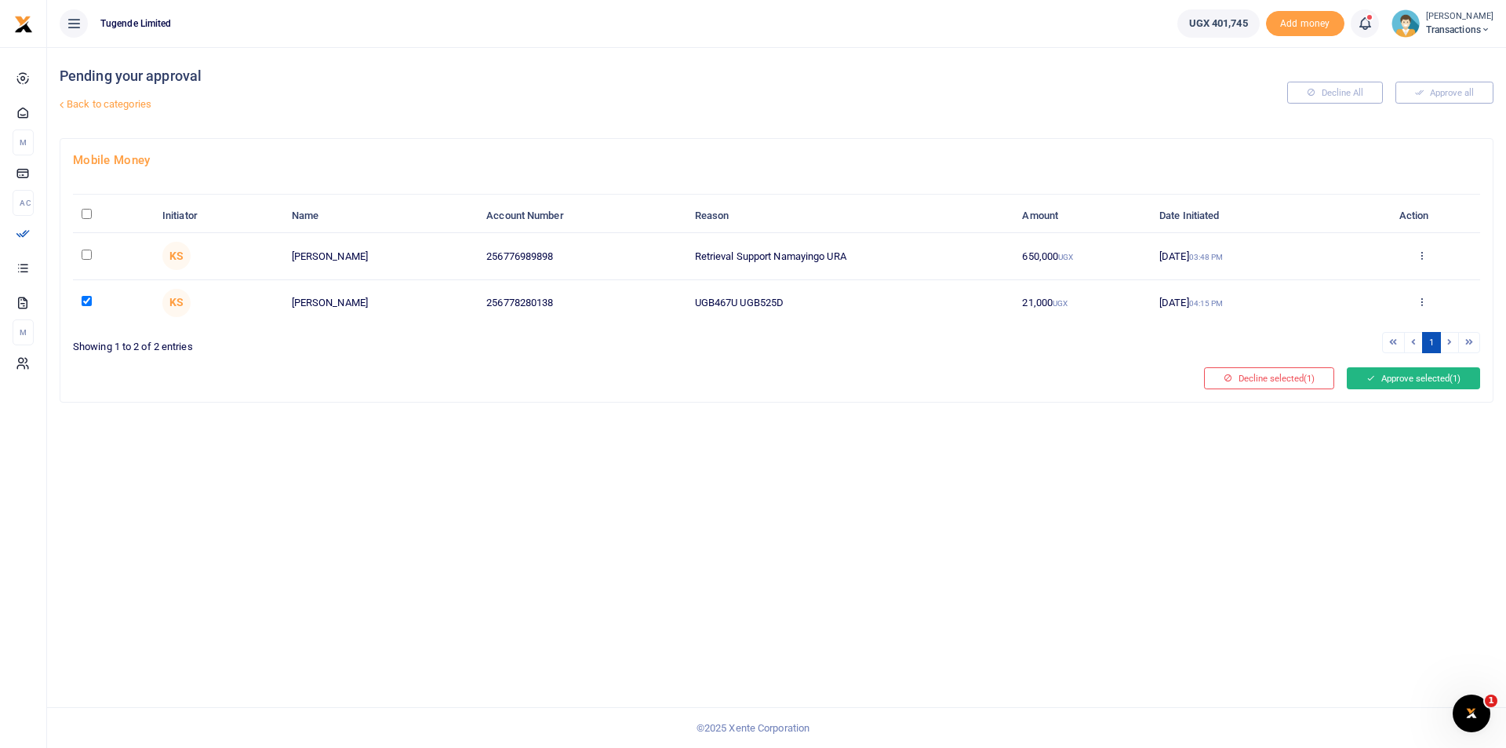
click at [1400, 381] on button "Approve selected (1)" at bounding box center [1413, 378] width 133 height 22
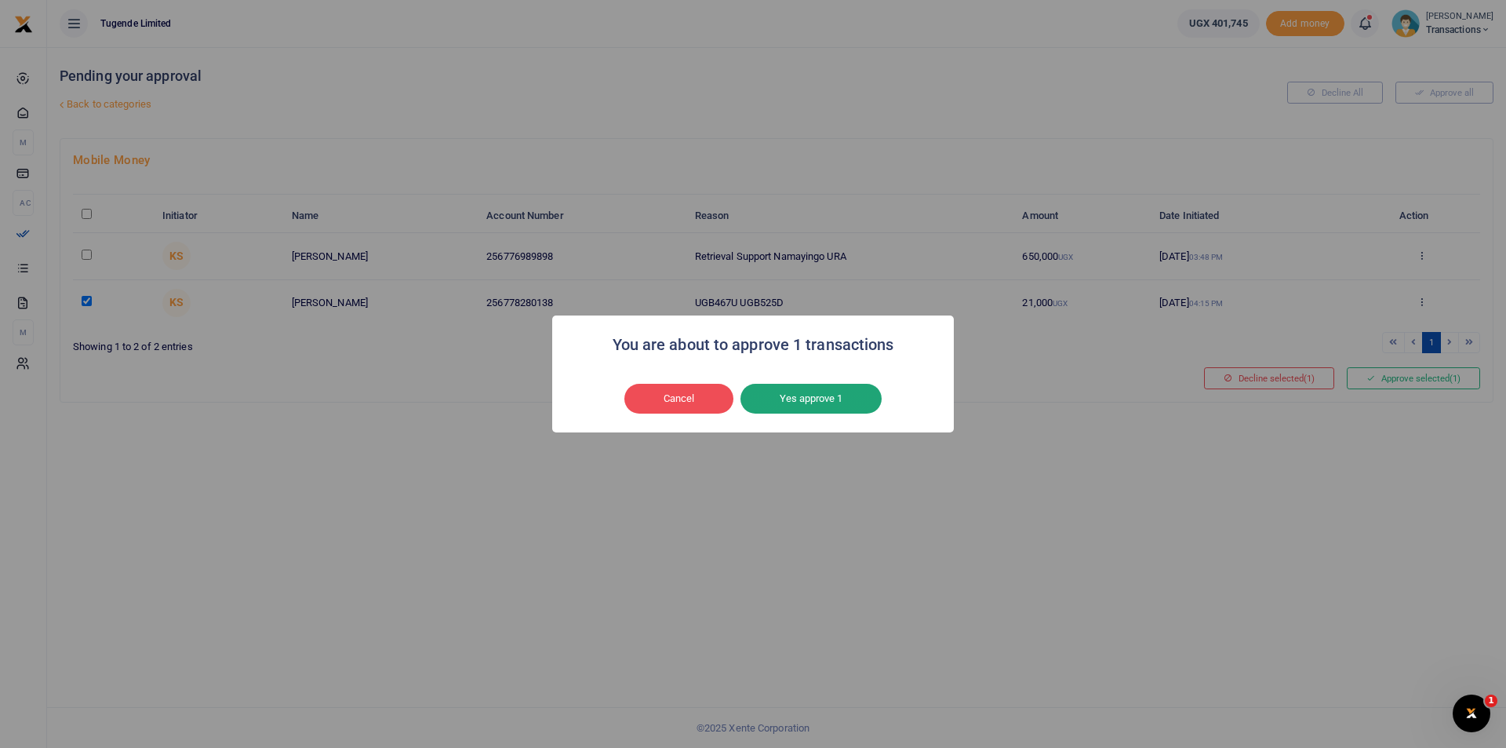
click at [803, 395] on button "Yes approve 1" at bounding box center [811, 399] width 141 height 30
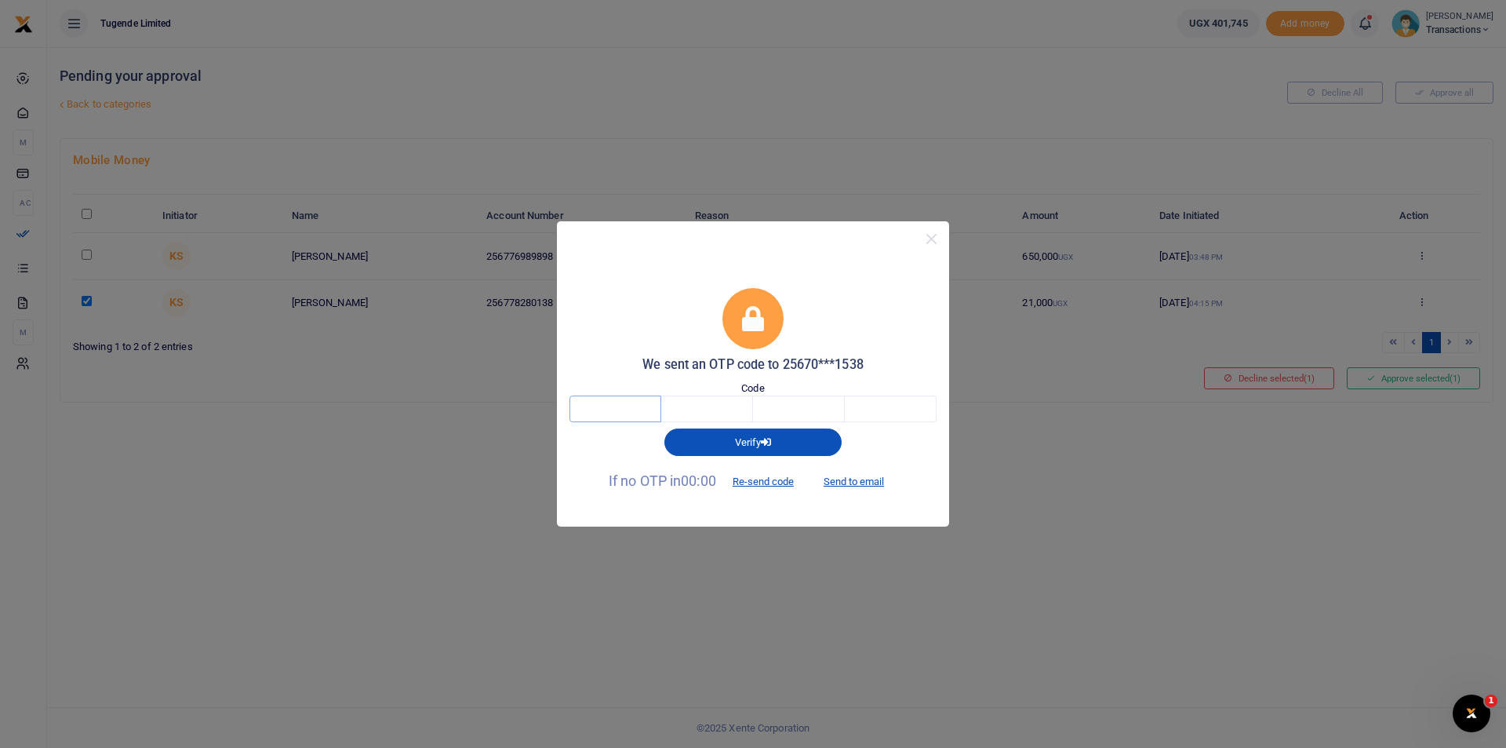
click at [608, 407] on input "text" at bounding box center [616, 408] width 92 height 27
type input "1"
type input "7"
type input "5"
type input "7"
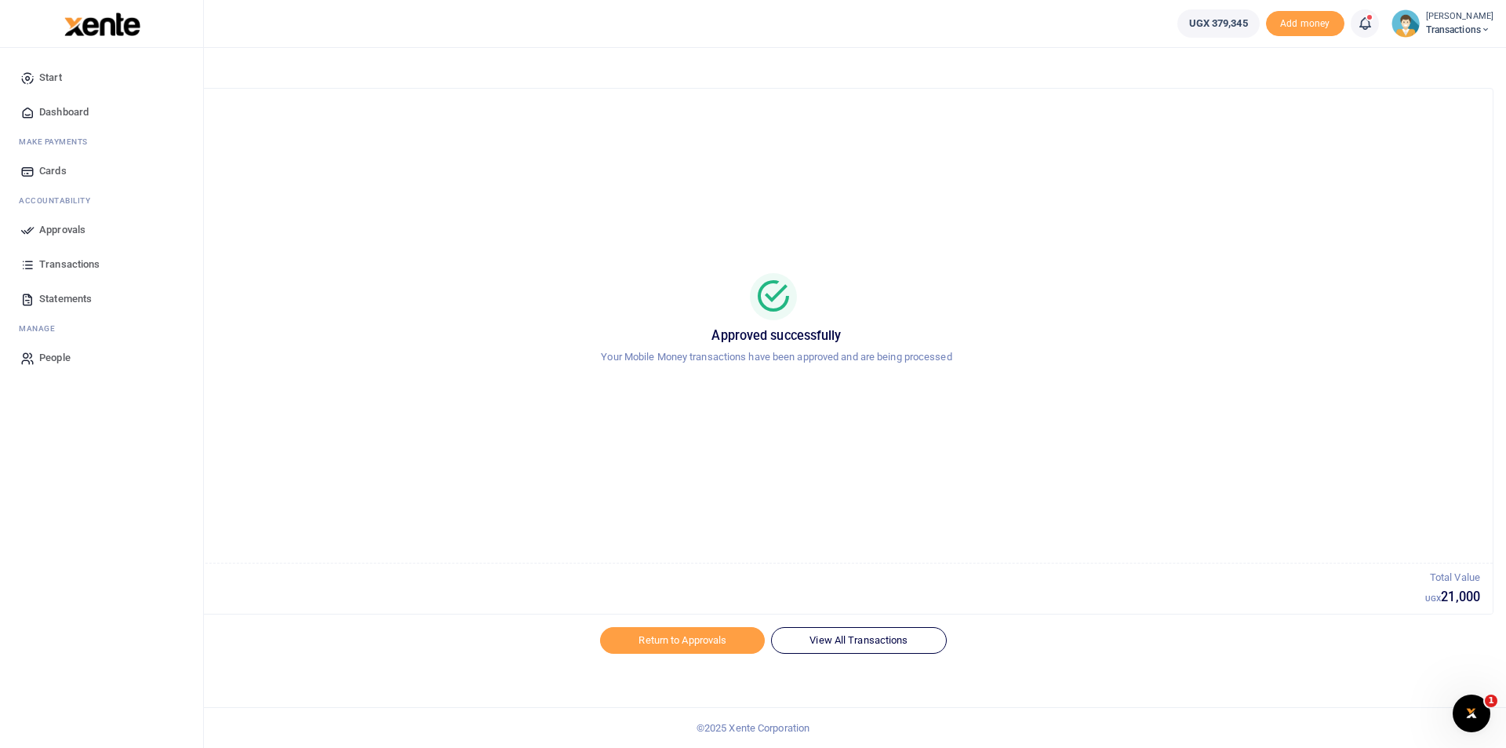
click at [29, 221] on link "Approvals" at bounding box center [102, 230] width 178 height 35
